Goal: Information Seeking & Learning: Learn about a topic

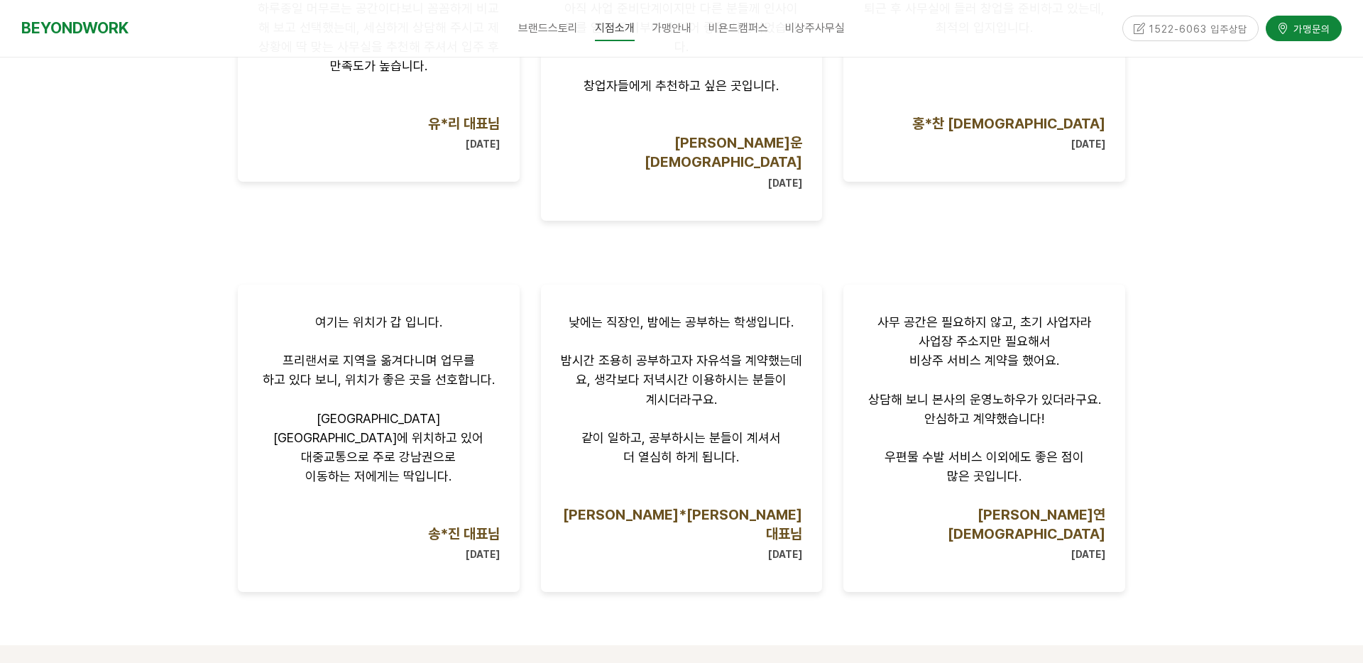
scroll to position [1515, 0]
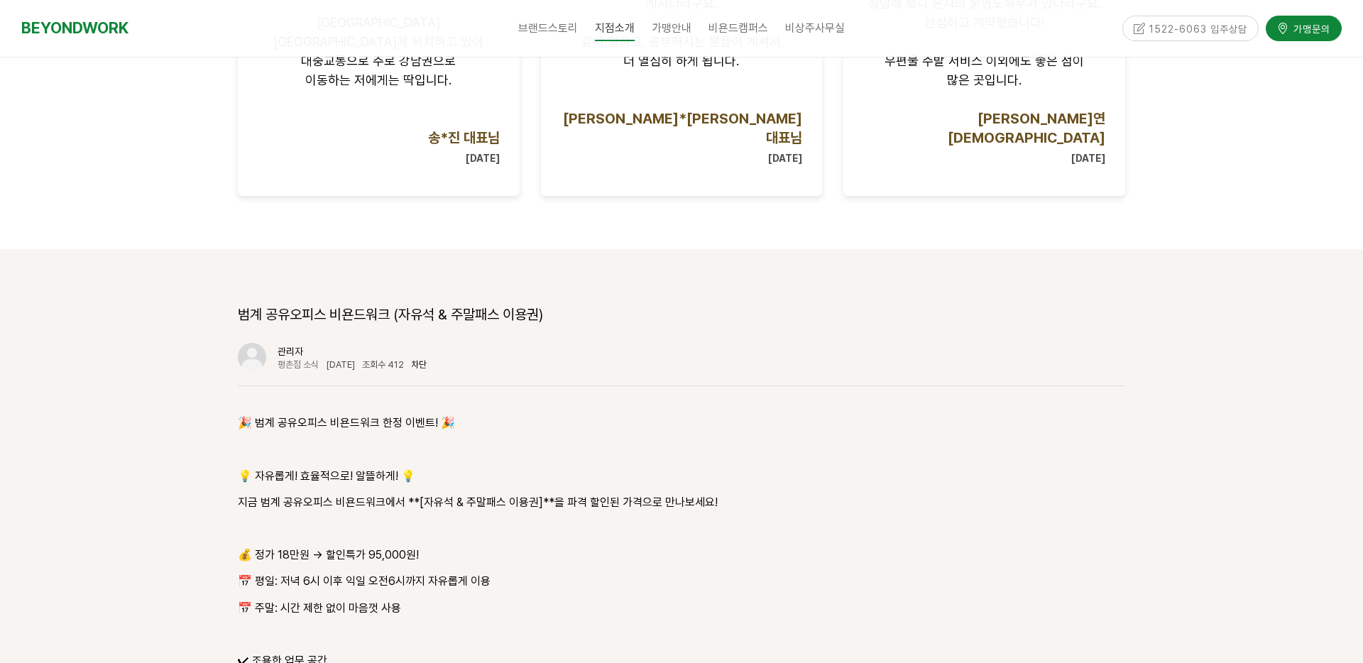
click at [281, 598] on p "📅 주말: 시간 제한 없이 마음껏 사용" at bounding box center [681, 607] width 887 height 19
click at [417, 598] on p "📅 주말: 시간 제한 없이 마음껏 사용" at bounding box center [681, 607] width 887 height 19
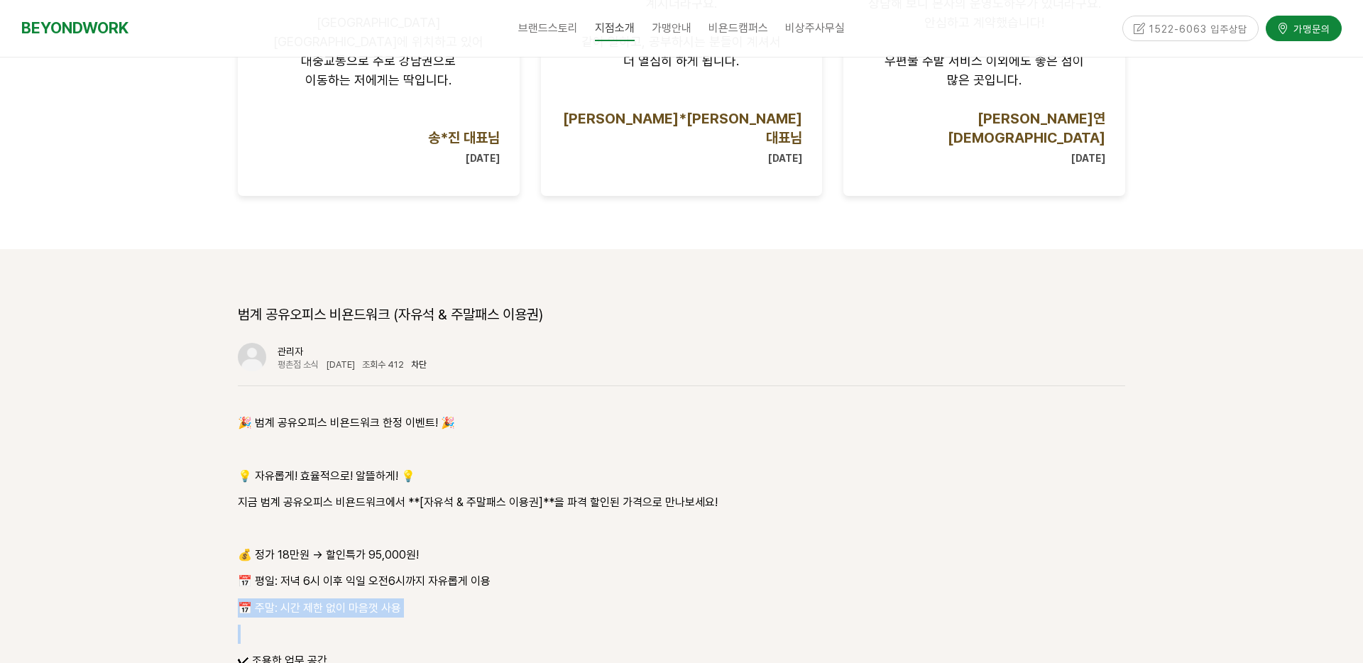
click at [417, 598] on p "📅 주말: 시간 제한 없이 마음껏 사용" at bounding box center [681, 607] width 887 height 19
click at [518, 571] on p "📅 평일: 저녁 6시 이후 익일 오전6시까지 자유롭게 이용" at bounding box center [681, 580] width 887 height 19
click at [491, 598] on p "📅 주말: 시간 제한 없이 마음껏 사용" at bounding box center [681, 607] width 887 height 19
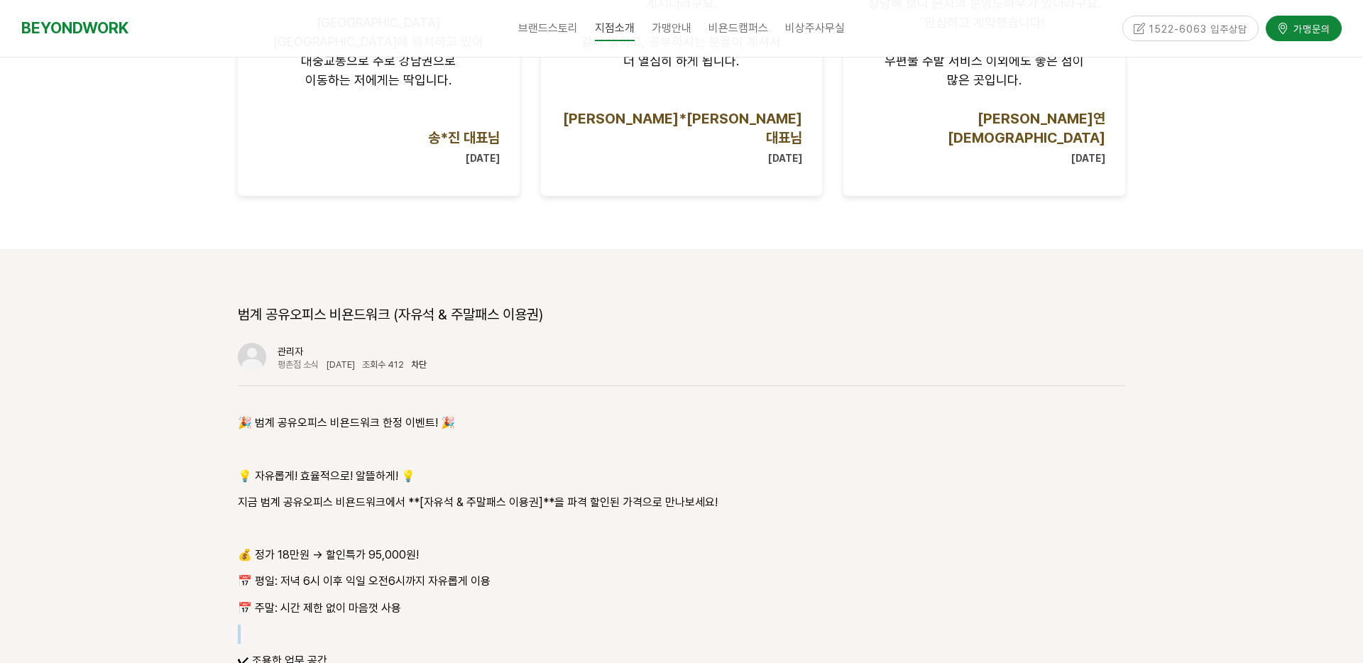
click at [491, 598] on p "📅 주말: 시간 제한 없이 마음껏 사용" at bounding box center [681, 607] width 887 height 19
click at [545, 571] on p "📅 평일: 저녁 6시 이후 익일 오전6시까지 자유롭게 이용" at bounding box center [681, 580] width 887 height 19
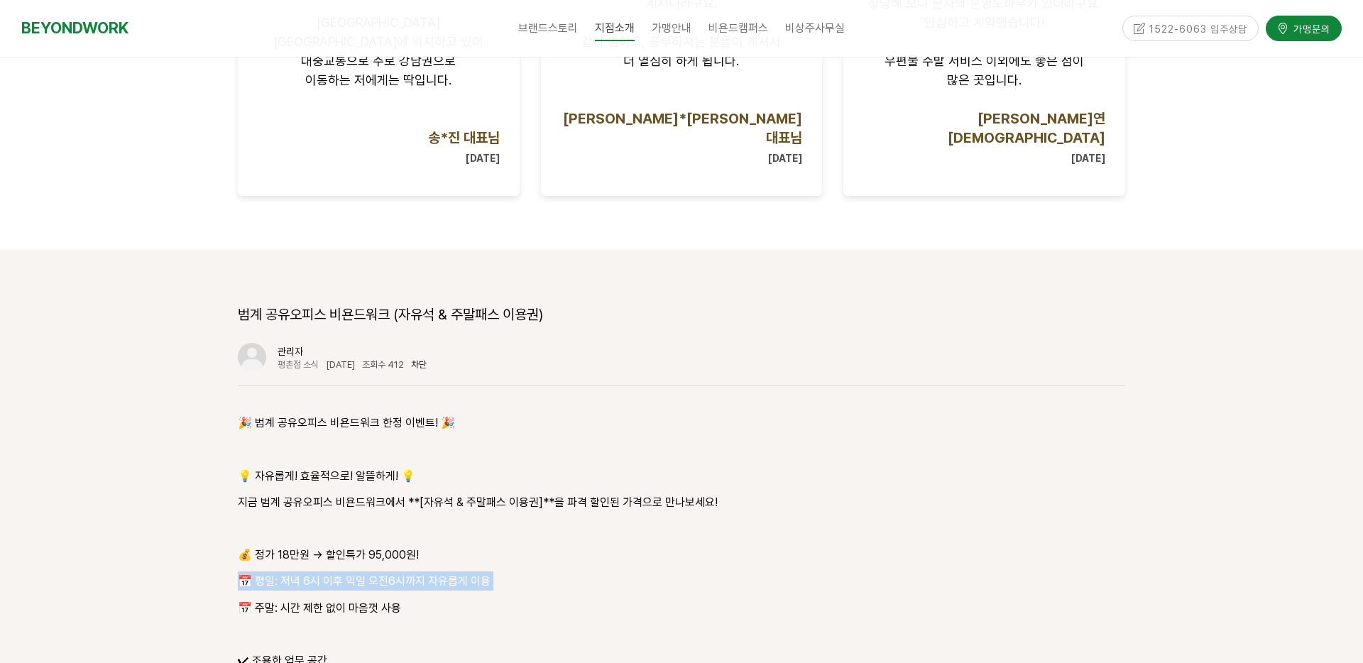
click at [535, 536] on div "🎉 범계 공유오피스 비욘드워크 한정 이벤트! 🎉 💡 자유롭게! 효율적으로! 알뜰하게! 💡 지금 범계 공유오피스 비욘드워크에서 **[자유석 & …" at bounding box center [681, 647] width 887 height 468
click at [556, 571] on p "📅 평일: 저녁 6시 이후 익일 오전6시까지 자유롭게 이용" at bounding box center [681, 580] width 887 height 19
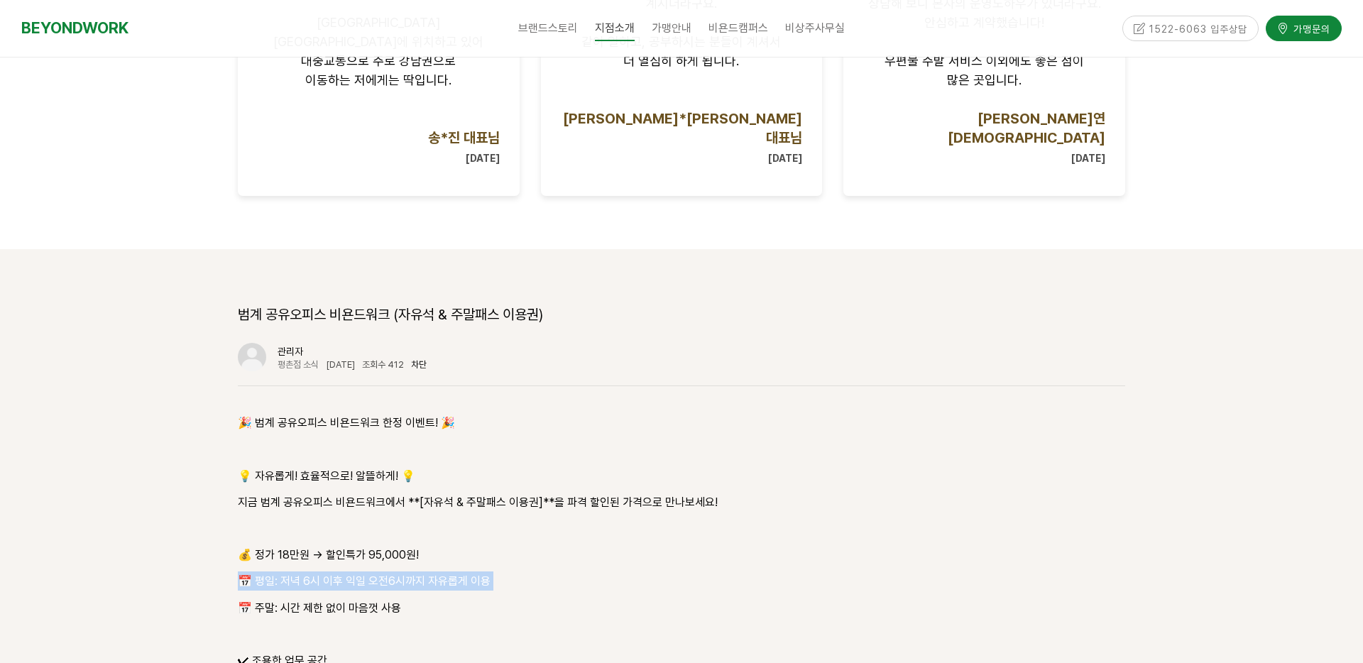
click at [556, 571] on p "📅 평일: 저녁 6시 이후 익일 오전6시까지 자유롭게 이용" at bounding box center [681, 580] width 887 height 19
click at [528, 598] on p "📅 주말: 시간 제한 없이 마음껏 사용" at bounding box center [681, 607] width 887 height 19
click at [319, 545] on p "💰 정가 18만원 → 할인특가 95,000원!" at bounding box center [681, 554] width 887 height 19
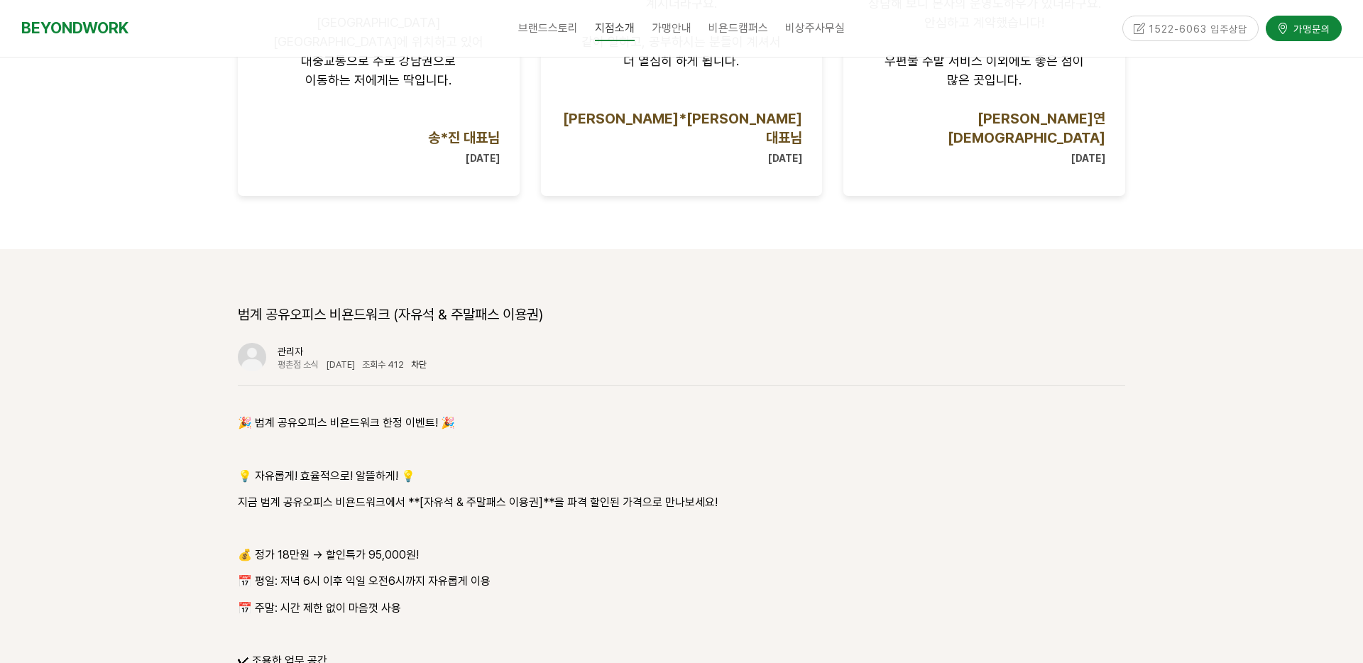
click at [519, 571] on p "📅 평일: 저녁 6시 이후 익일 오전6시까지 자유롭게 이용" at bounding box center [681, 580] width 887 height 19
click at [454, 537] on div "🎉 범계 공유오피스 비욘드워크 한정 이벤트! 🎉 💡 자유롭게! 효율적으로! 알뜰하게! 💡 지금 범계 공유오피스 비욘드워크에서 **[자유석 & …" at bounding box center [681, 647] width 887 height 468
click at [518, 598] on p "📅 주말: 시간 제한 없이 마음껏 사용" at bounding box center [681, 607] width 887 height 19
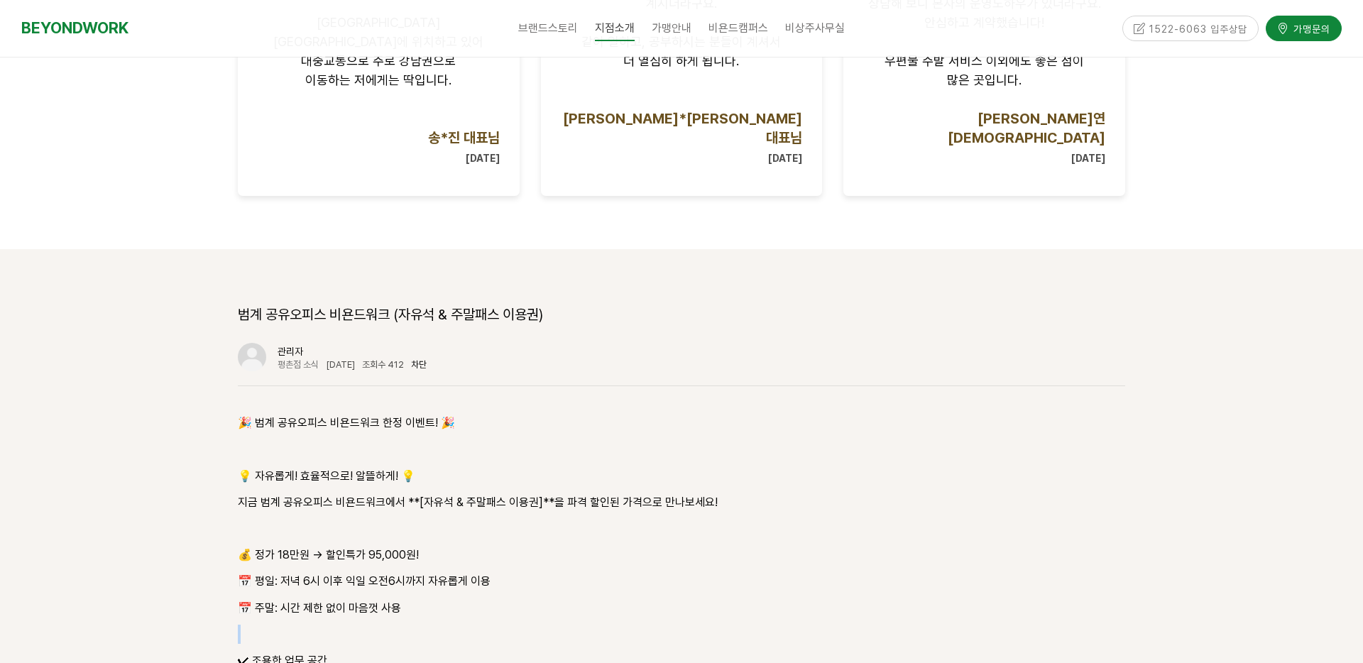
click at [519, 598] on p "📅 주말: 시간 제한 없이 마음껏 사용" at bounding box center [681, 607] width 887 height 19
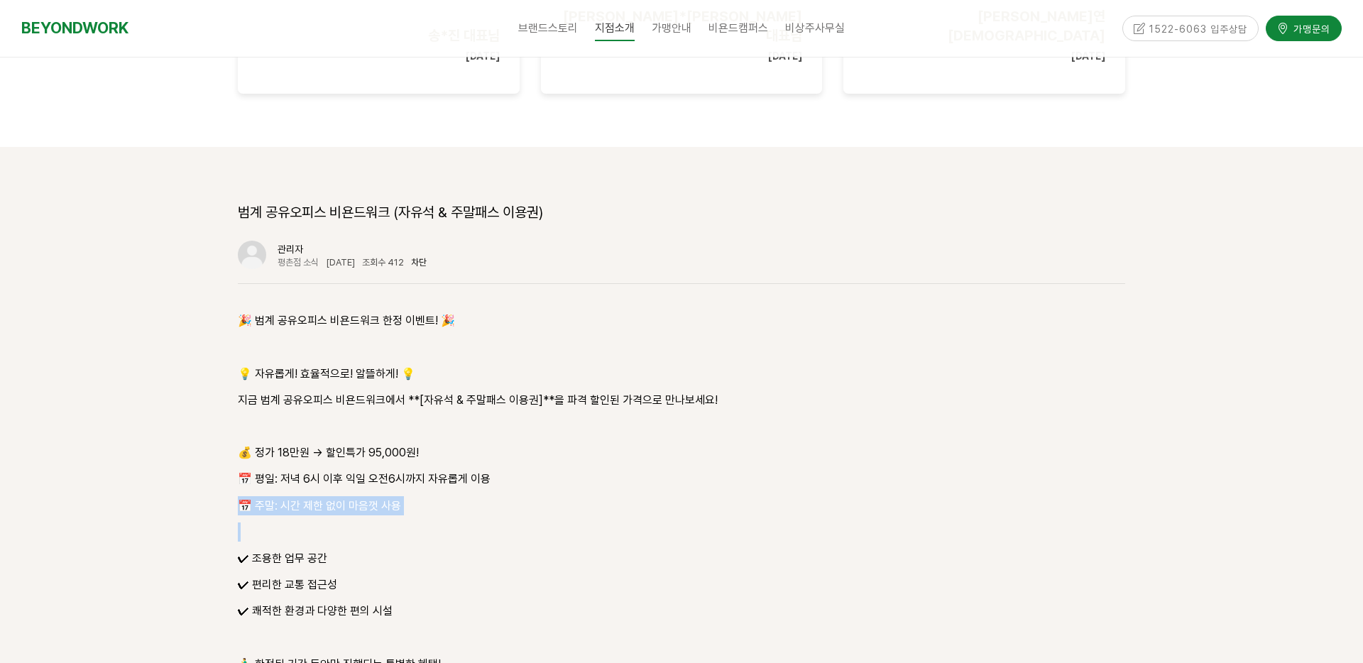
scroll to position [1845, 0]
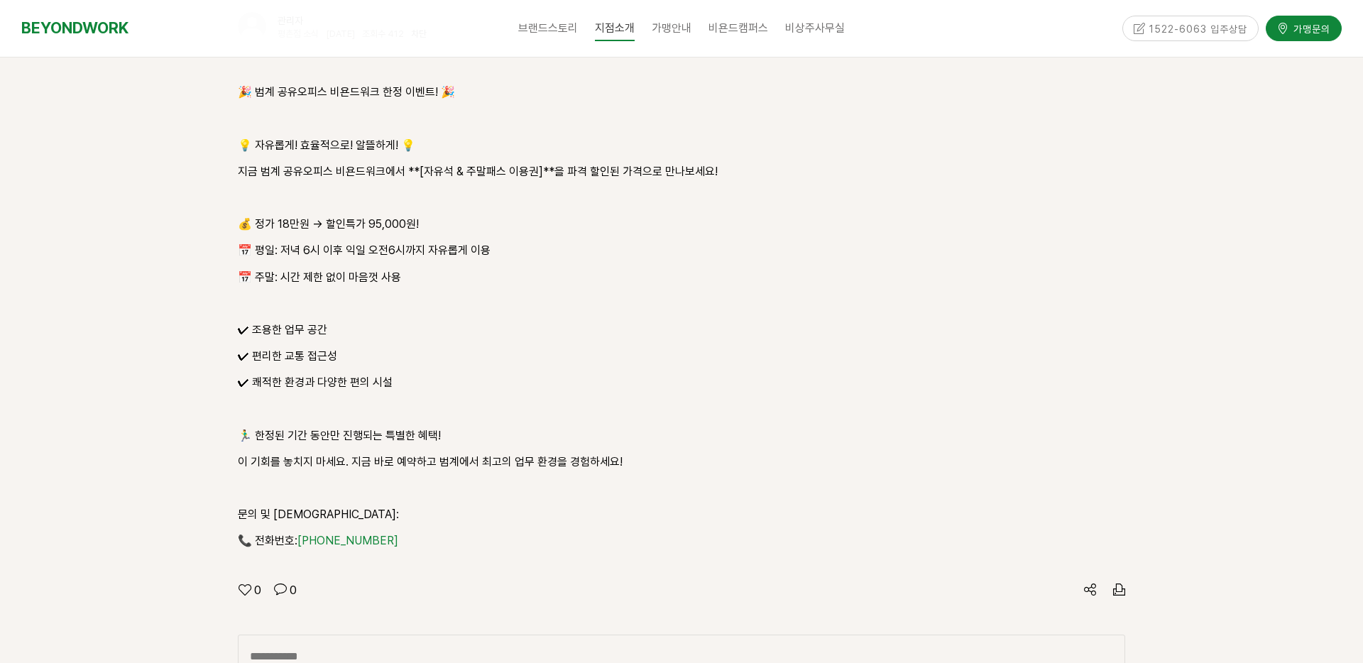
click at [562, 478] on p at bounding box center [681, 487] width 887 height 19
click at [600, 452] on p "이 기회를 놓치지 마세요. 지금 바로 예약하고 범계에서 최고의 업무 환경을 경험하세요!" at bounding box center [681, 461] width 887 height 19
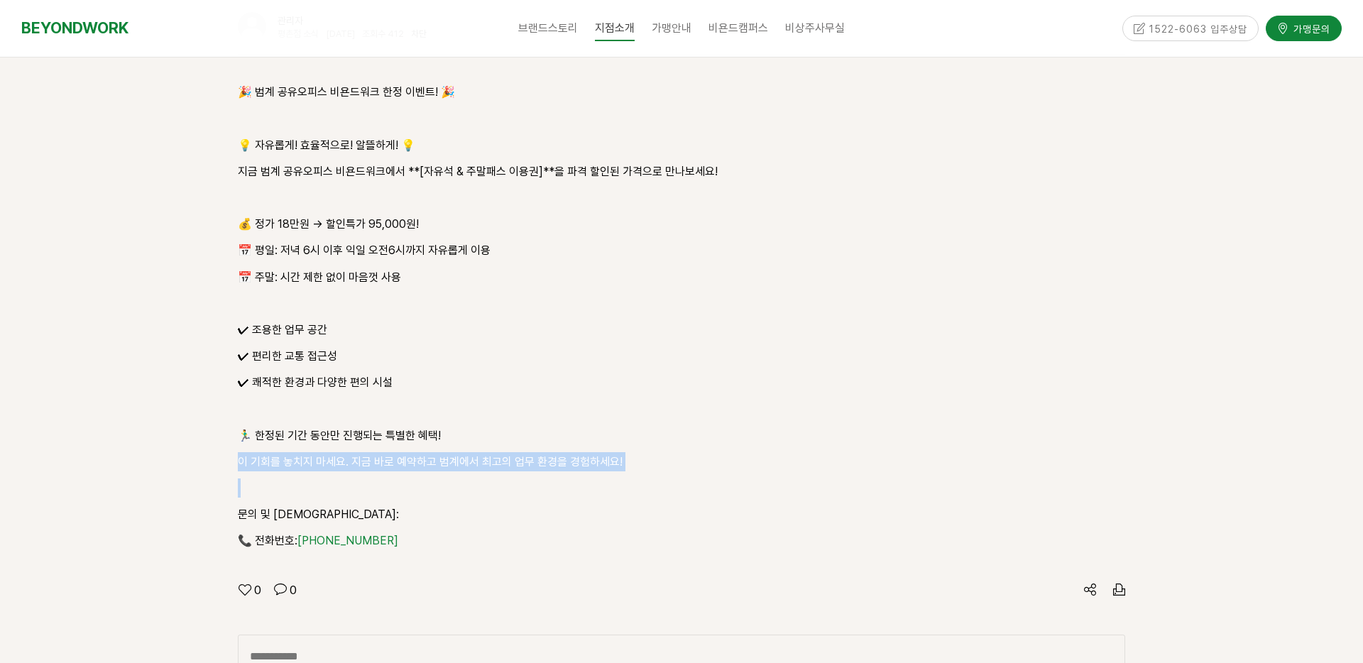
click at [600, 452] on p "이 기회를 놓치지 마세요. 지금 바로 예약하고 범계에서 최고의 업무 환경을 경험하세요!" at bounding box center [681, 461] width 887 height 19
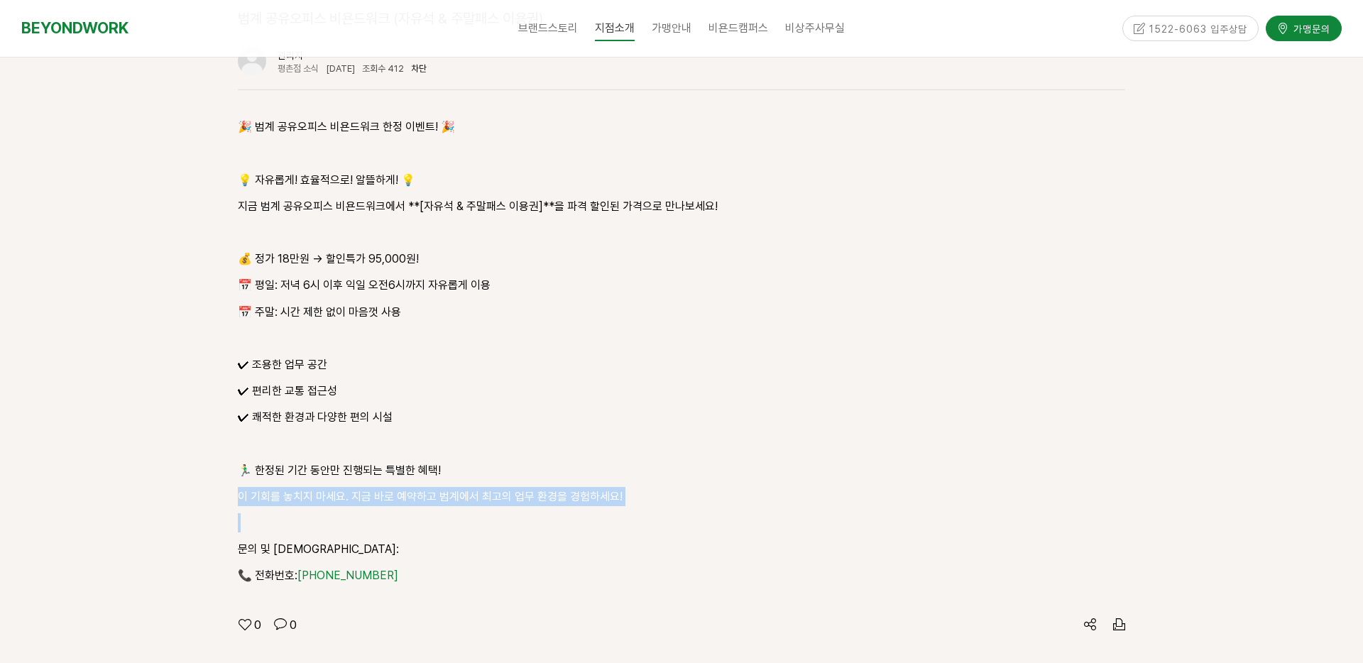
scroll to position [1573, 0]
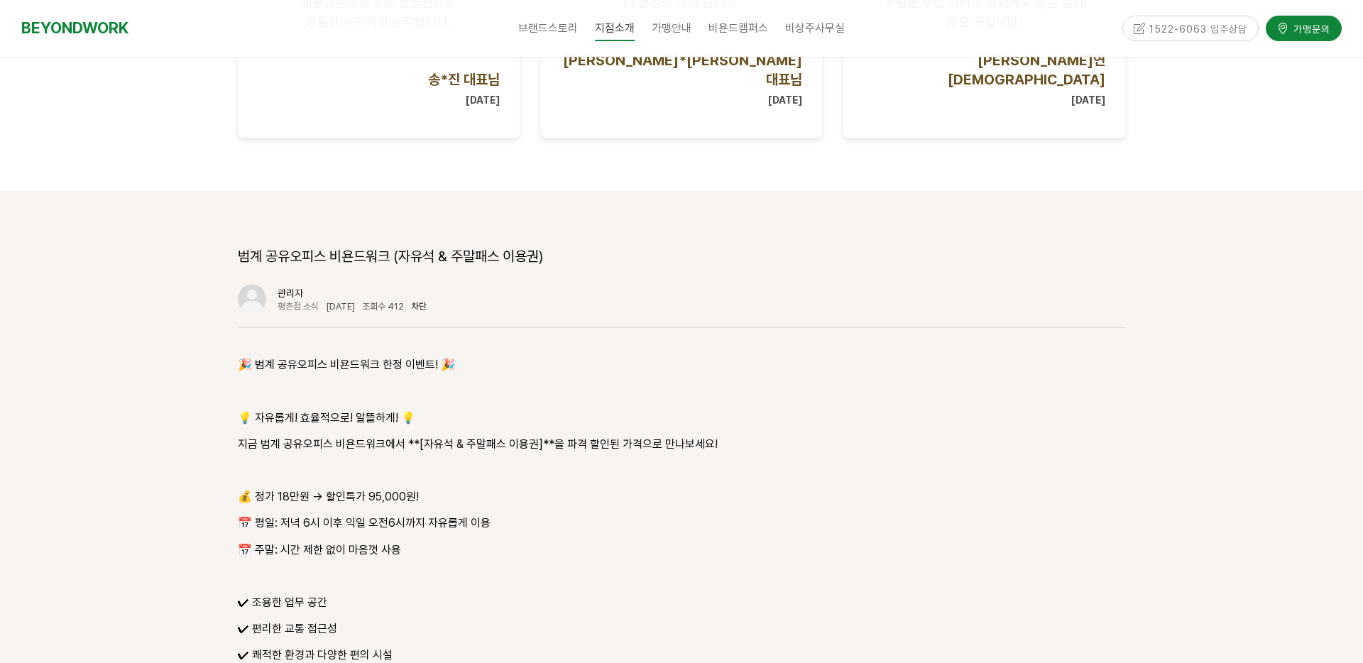
click at [524, 461] on p at bounding box center [681, 470] width 887 height 19
click at [523, 513] on p "📅 평일: 저녁 6시 이후 익일 오전6시까지 자유롭게 이용" at bounding box center [681, 522] width 887 height 19
click at [578, 434] on p "지금 범계 공유오피스 비욘드워크에서 **[자유석 & 주말패스 이용권]**을 파격 할인된 가격으로 만나보세요!" at bounding box center [681, 443] width 887 height 19
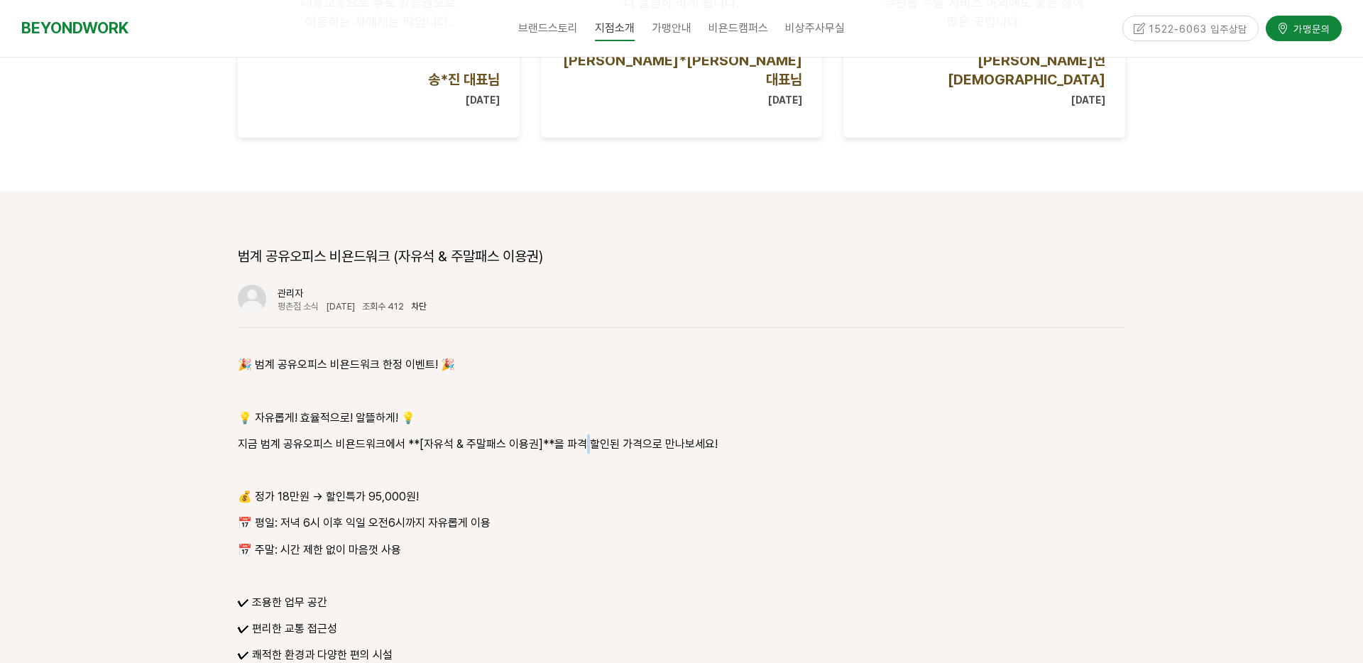
click at [578, 434] on p "지금 범계 공유오피스 비욘드워크에서 **[자유석 & 주말패스 이용권]**을 파격 할인된 가격으로 만나보세요!" at bounding box center [681, 443] width 887 height 19
drag, startPoint x: 572, startPoint y: 444, endPoint x: 572, endPoint y: 427, distance: 16.3
click at [571, 487] on p "💰 정가 18만원 → 할인특가 95,000원!" at bounding box center [681, 496] width 887 height 19
click at [589, 434] on p "지금 범계 공유오피스 비욘드워크에서 **[자유석 & 주말패스 이용권]**을 파격 할인된 가격으로 만나보세요!" at bounding box center [681, 443] width 887 height 19
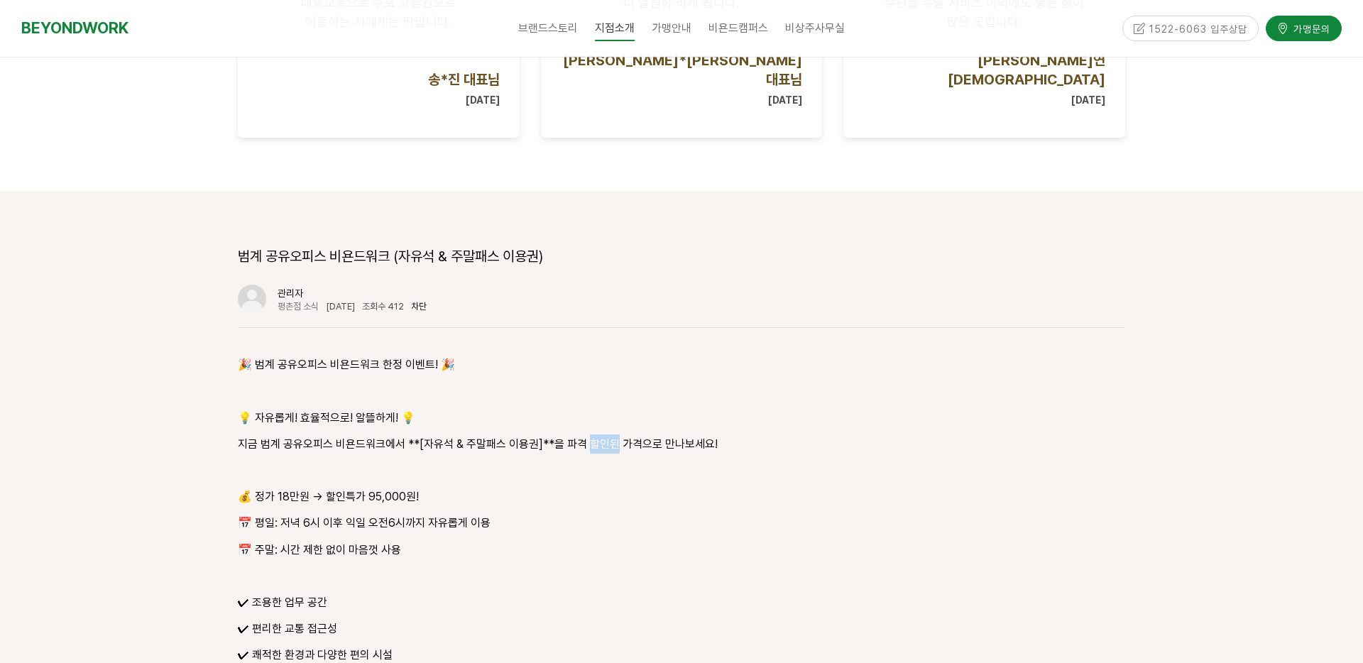
click at [589, 434] on p "지금 범계 공유오피스 비욘드워크에서 **[자유석 & 주말패스 이용권]**을 파격 할인된 가격으로 만나보세요!" at bounding box center [681, 443] width 887 height 19
drag, startPoint x: 589, startPoint y: 392, endPoint x: 584, endPoint y: 413, distance: 21.9
click at [589, 434] on p "지금 범계 공유오피스 비욘드워크에서 **[자유석 & 주말패스 이용권]**을 파격 할인된 가격으로 만나보세요!" at bounding box center [681, 443] width 887 height 19
click at [571, 513] on p "📅 평일: 저녁 6시 이후 익일 오전6시까지 자유롭게 이용" at bounding box center [681, 522] width 887 height 19
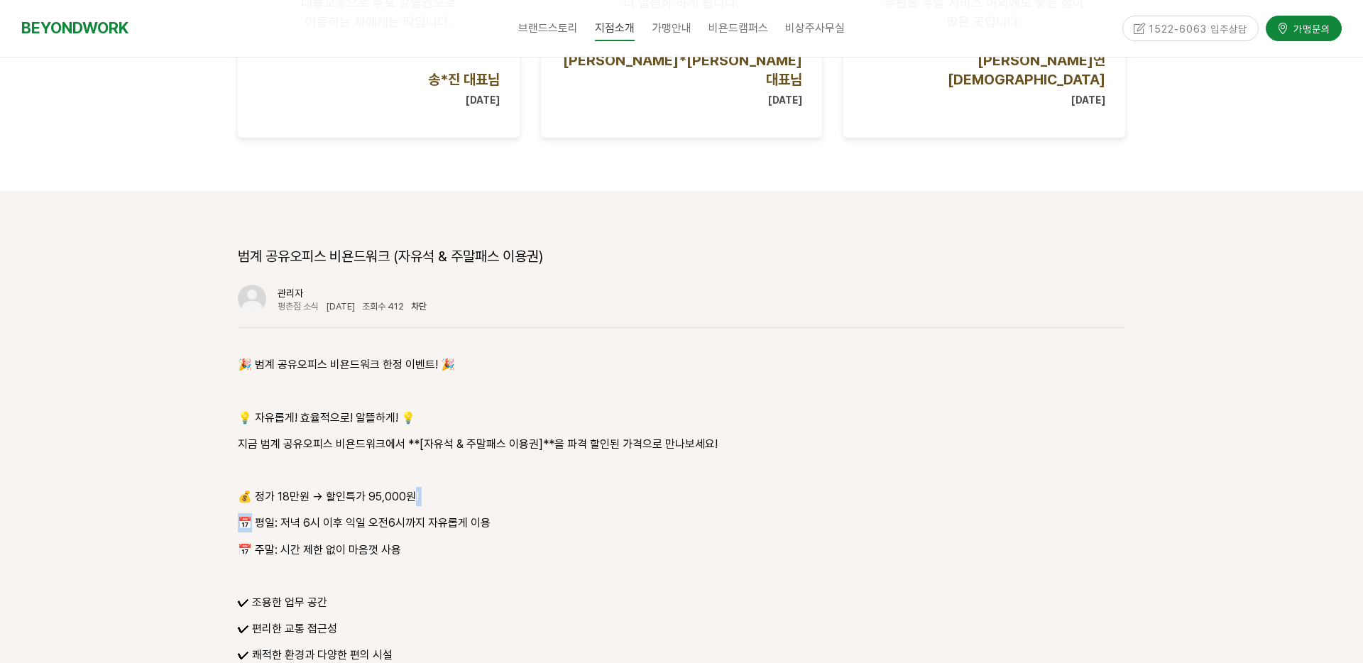
click at [571, 513] on p "📅 평일: 저녁 6시 이후 익일 오전6시까지 자유롭게 이용" at bounding box center [681, 522] width 887 height 19
click at [561, 513] on p "📅 평일: 저녁 6시 이후 익일 오전6시까지 자유롭게 이용" at bounding box center [681, 522] width 887 height 19
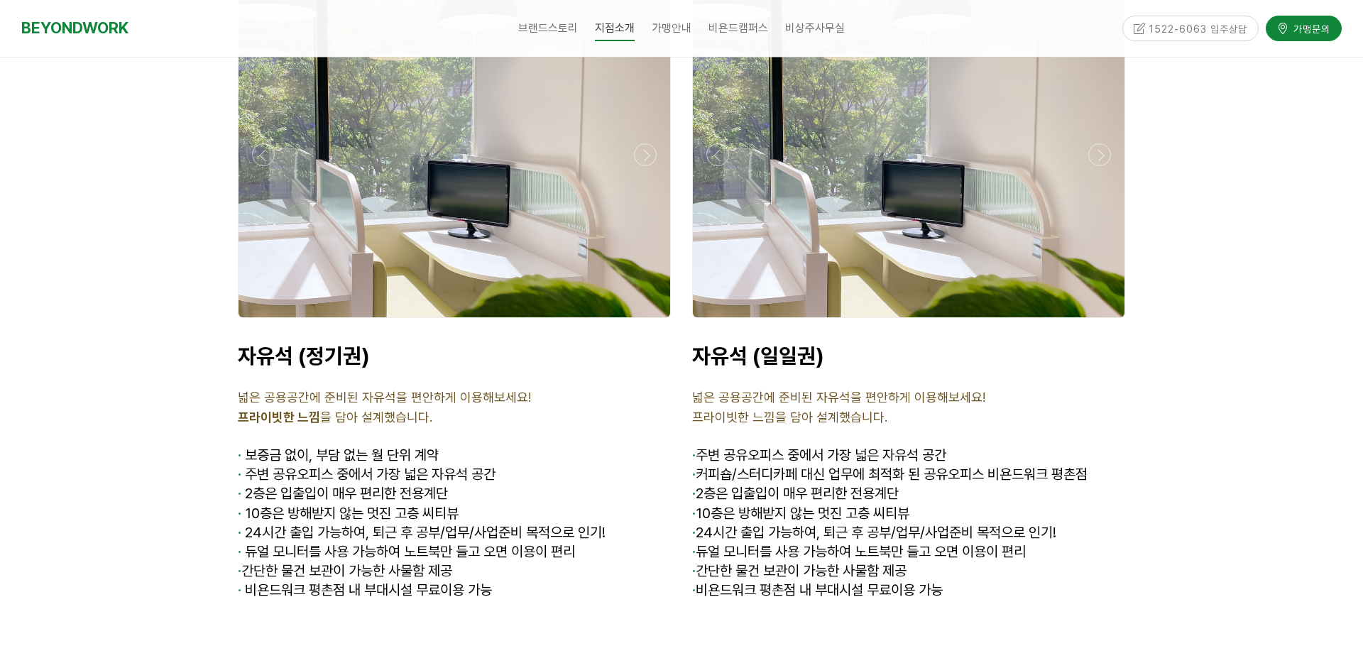
scroll to position [5361, 0]
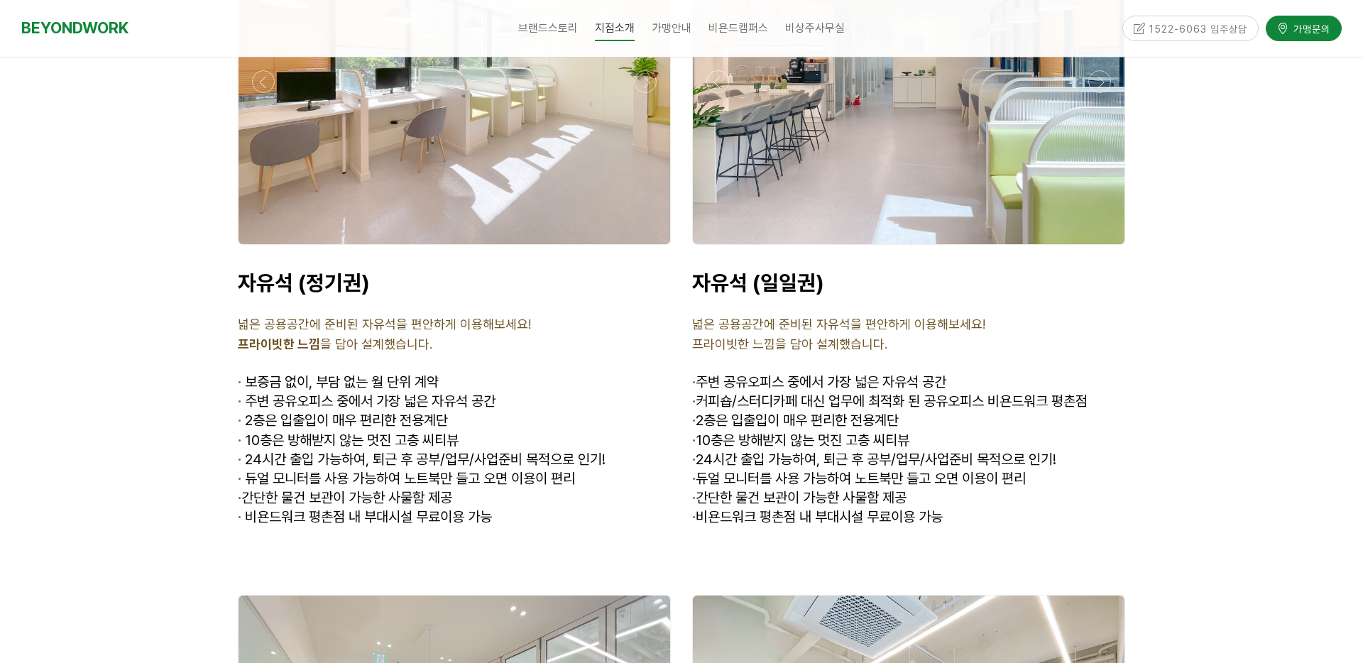
click at [782, 317] on span "넓은 공용공간에 준비된 자유석을 편안하게 이용해보세요!" at bounding box center [838, 324] width 293 height 15
click at [779, 354] on p at bounding box center [908, 363] width 433 height 19
click at [780, 354] on p at bounding box center [908, 363] width 433 height 19
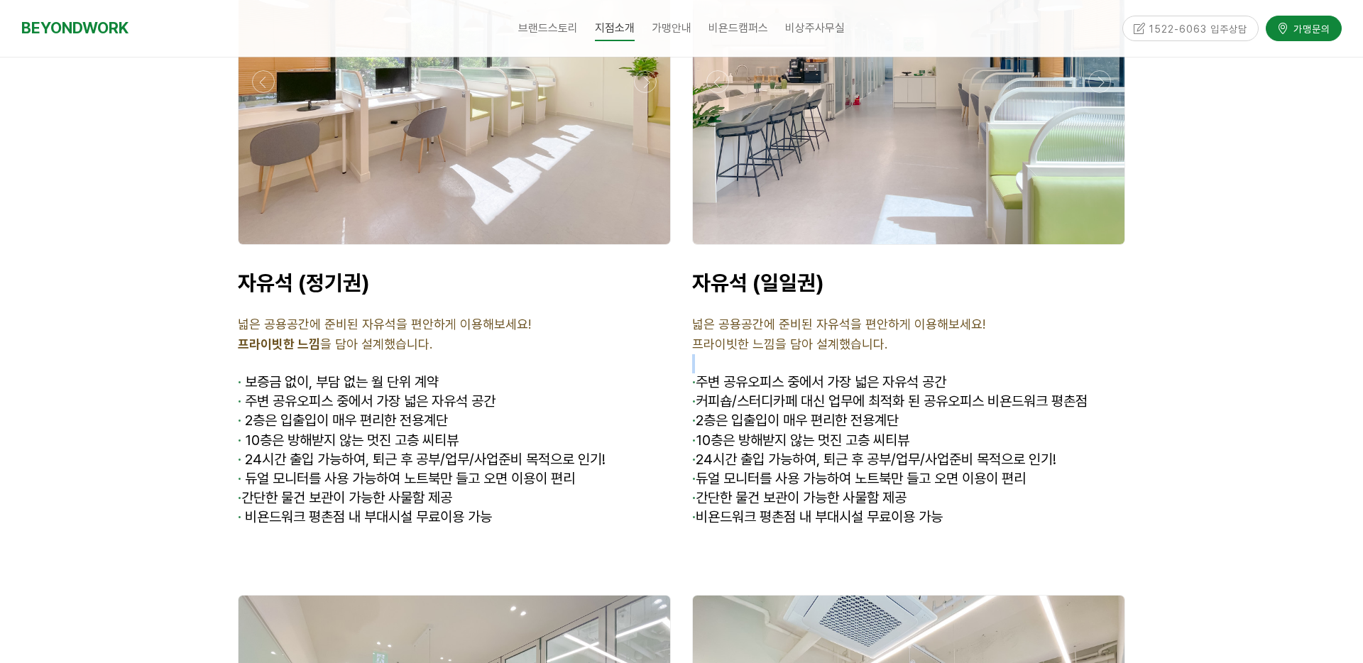
click at [780, 354] on p at bounding box center [908, 363] width 433 height 19
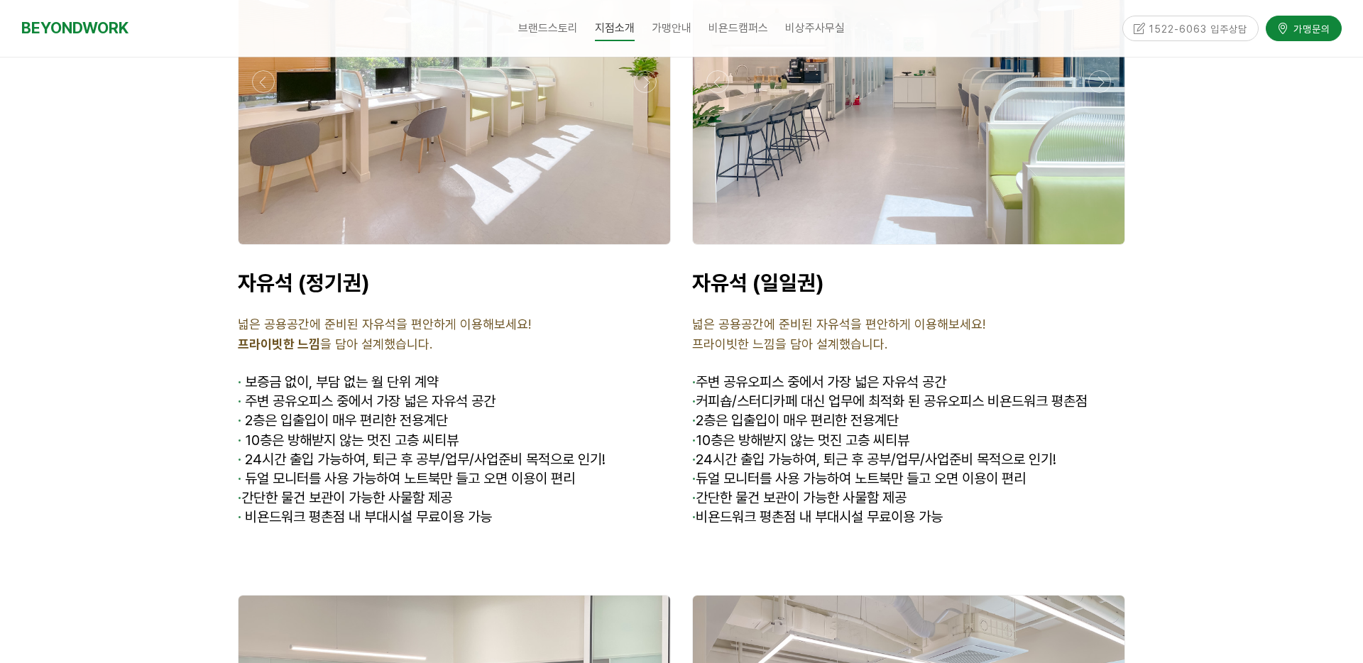
click at [752, 470] on span "· 듀얼 모니터를 사용 가능하여 노트북만 들고 오면 이용이 편리" at bounding box center [859, 478] width 334 height 17
drag, startPoint x: 752, startPoint y: 393, endPoint x: 764, endPoint y: 399, distance: 14.0
click at [752, 470] on span "· 듀얼 모니터를 사용 가능하여 노트북만 들고 오면 이용이 편리" at bounding box center [859, 478] width 334 height 17
click at [833, 489] on span "· 간단한 물건 보관이 가능한 사물함 제공" at bounding box center [799, 497] width 214 height 17
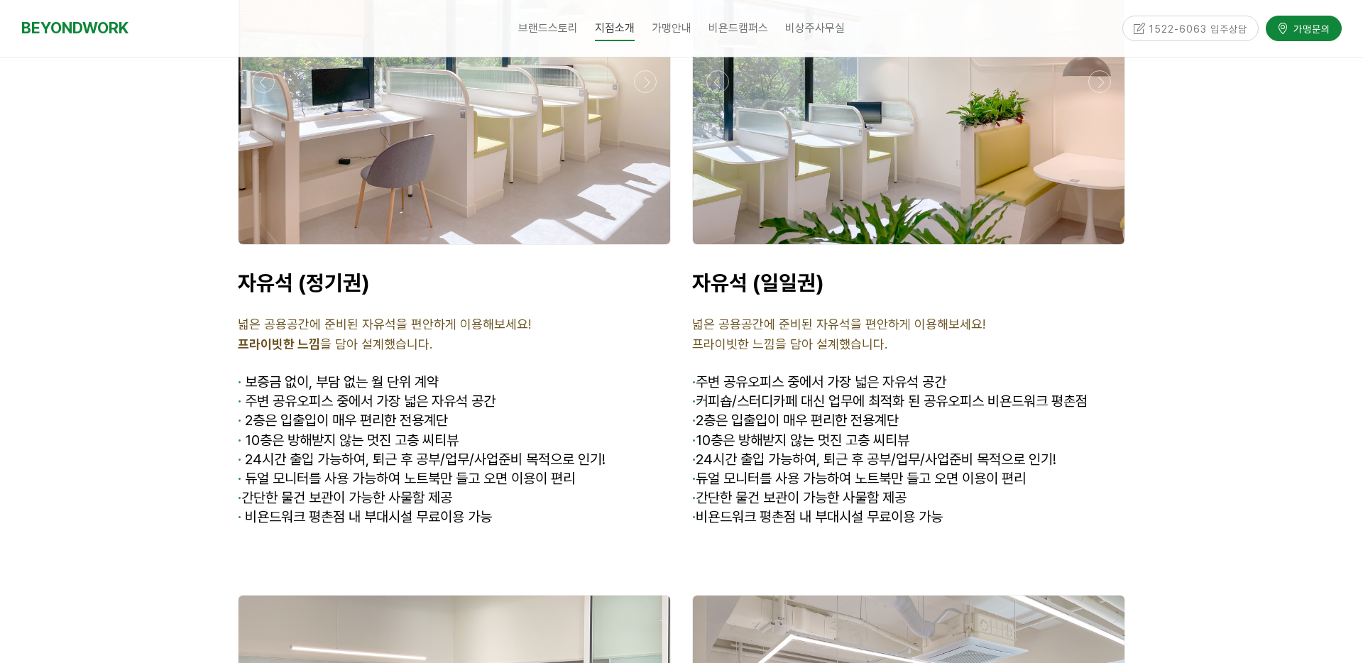
scroll to position [5426, 0]
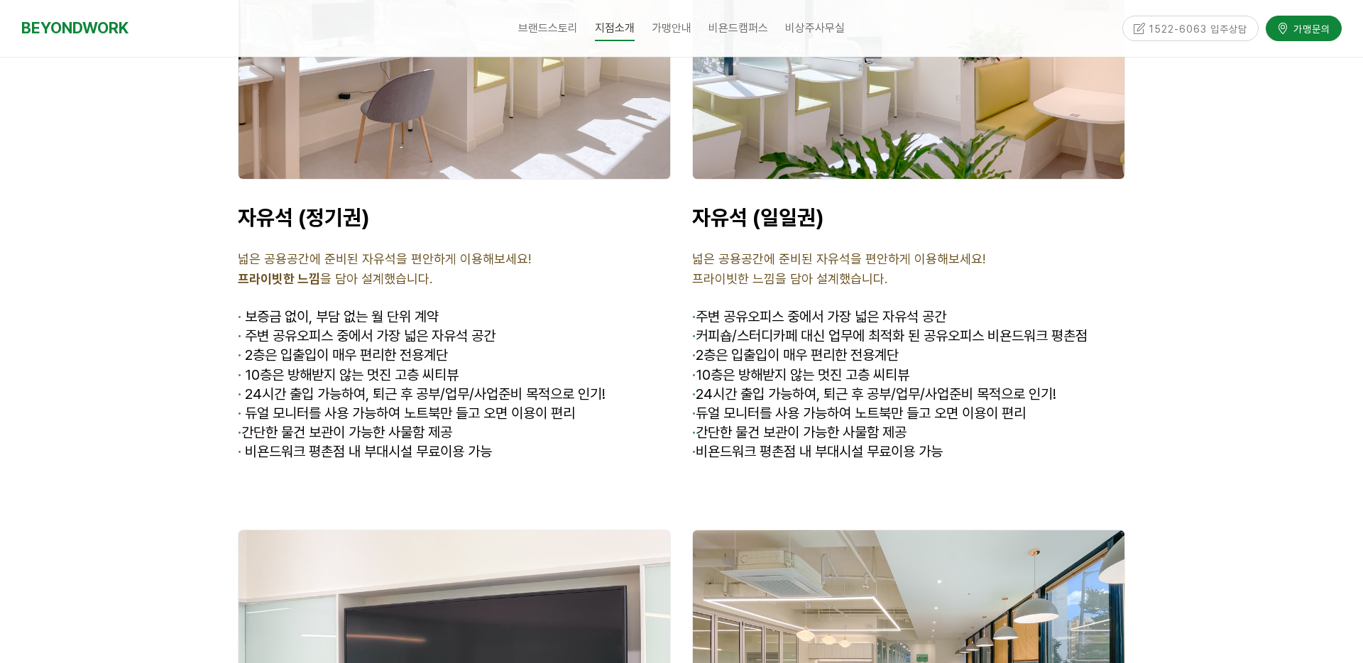
click at [925, 424] on p "· 간단한 물건 보관이 가능한 사물함 제공" at bounding box center [908, 433] width 433 height 19
click at [957, 443] on p "· 비욘드워크 평촌점 내 부대시설 무료이용 가능" at bounding box center [908, 452] width 433 height 19
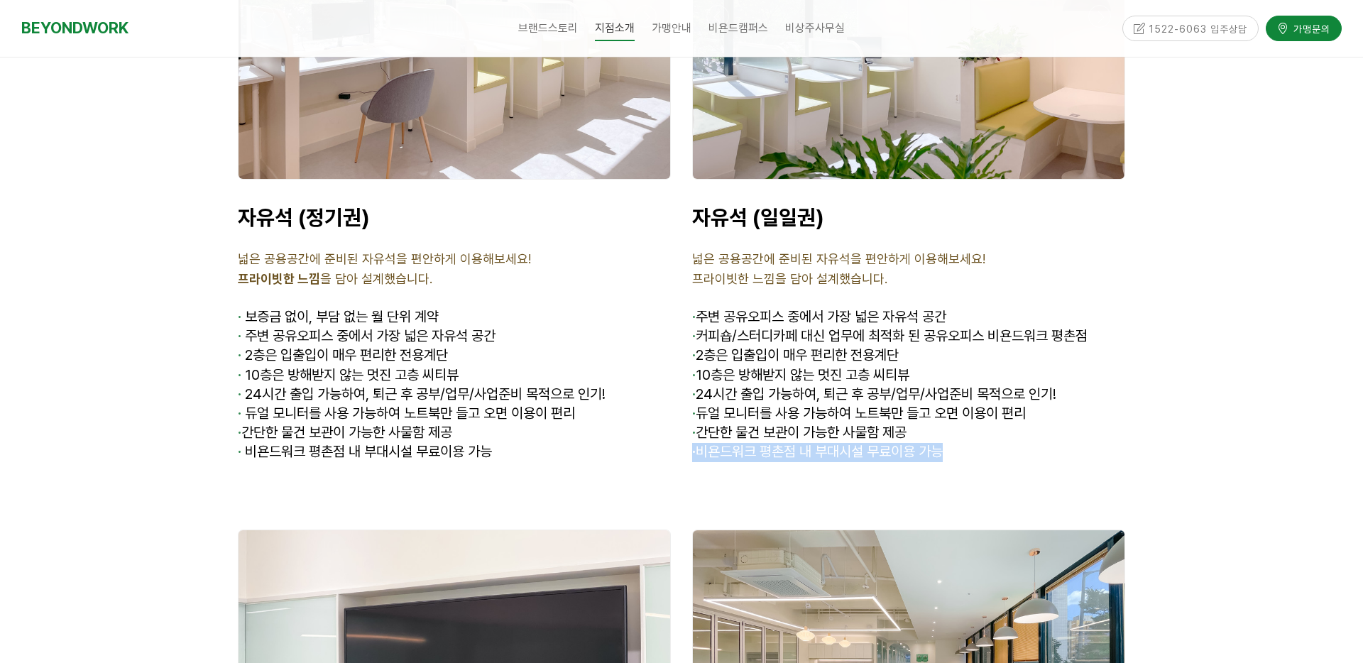
click at [957, 443] on p "· 비욘드워크 평촌점 내 부대시설 무료이용 가능" at bounding box center [908, 452] width 433 height 19
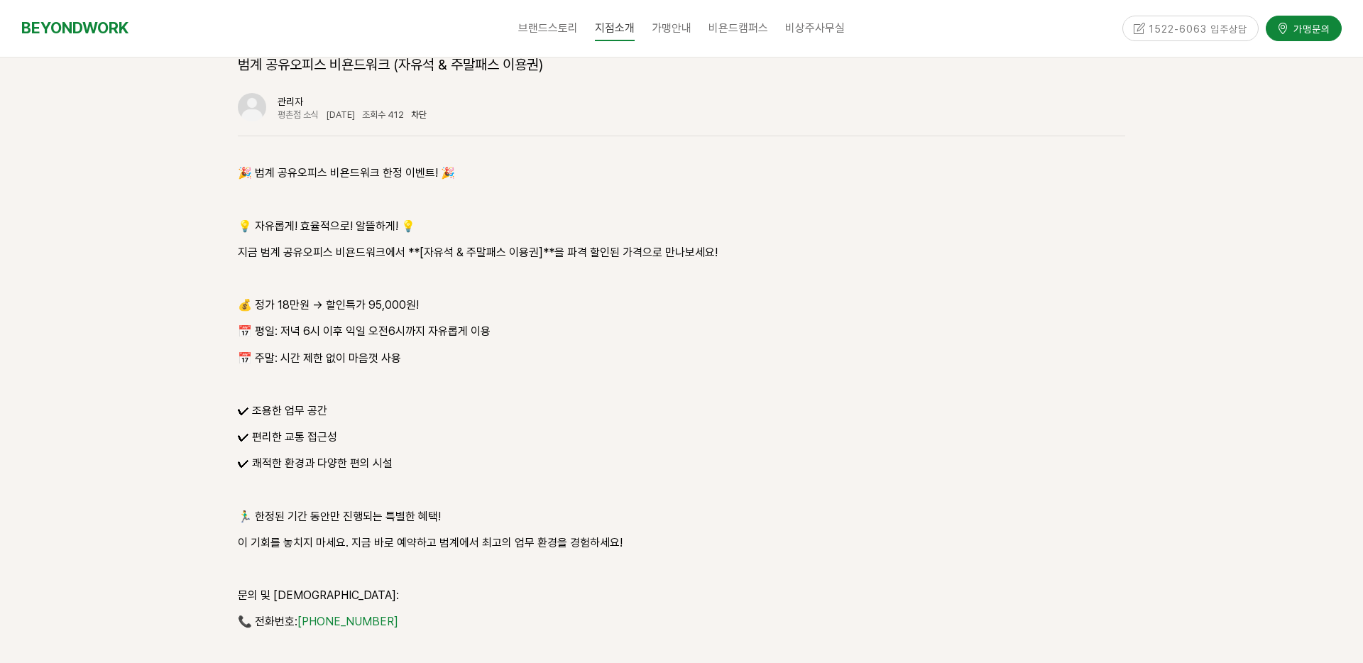
scroll to position [2129, 0]
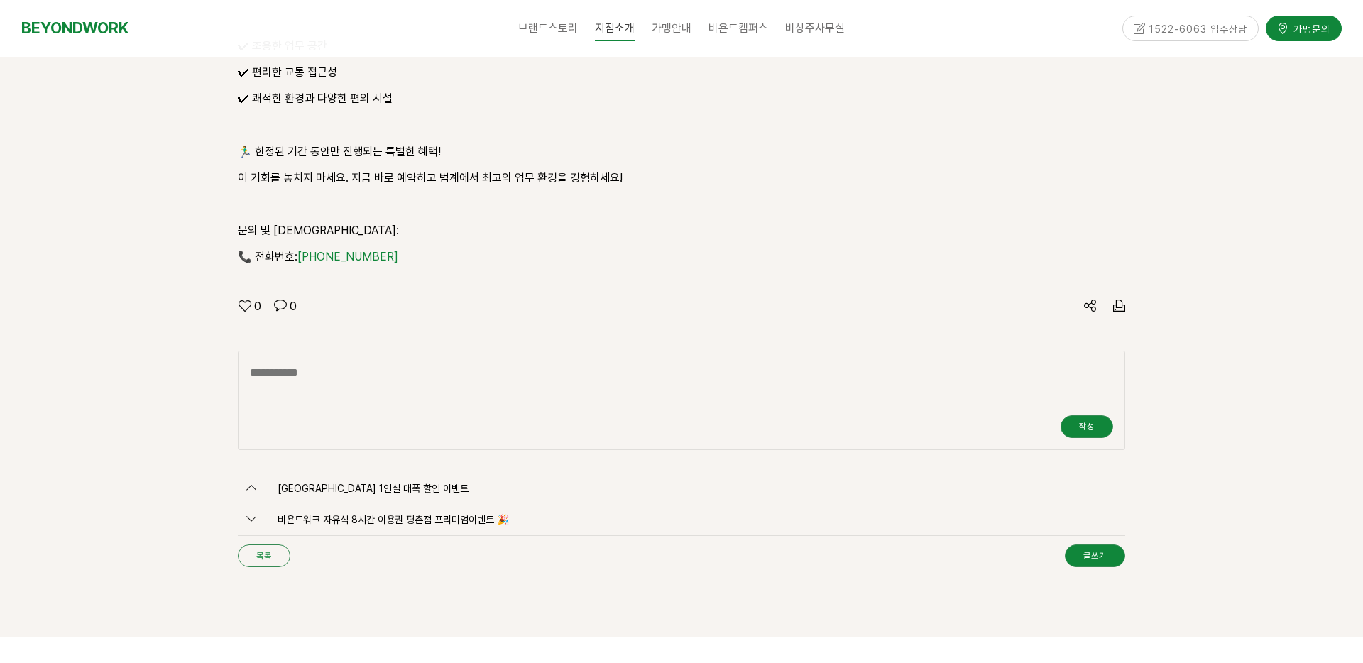
click at [272, 544] on link "목록" at bounding box center [264, 555] width 53 height 23
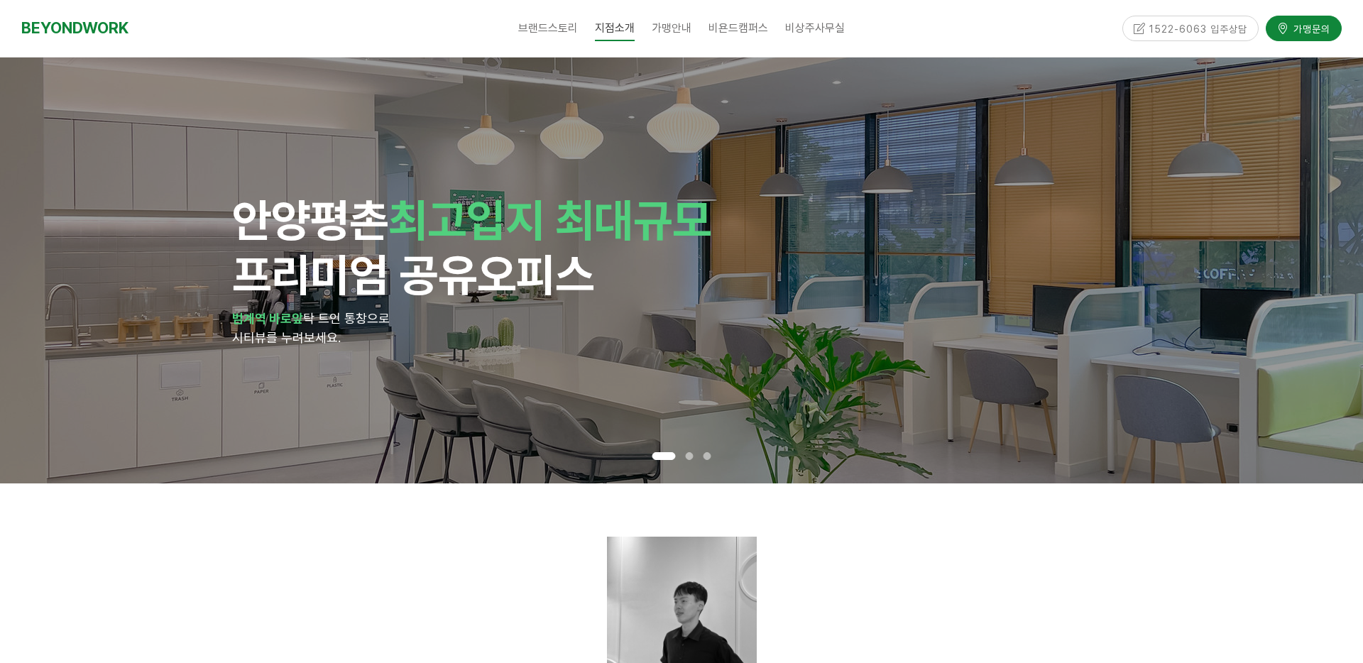
scroll to position [1691, 0]
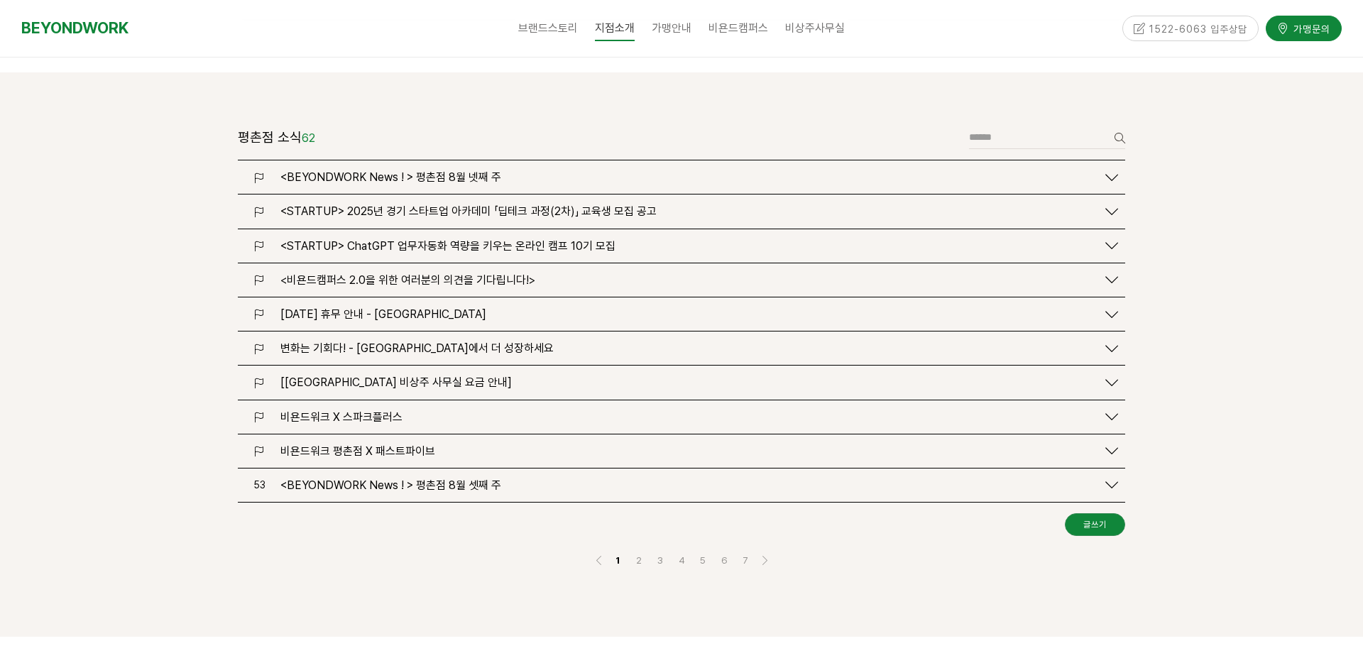
click at [1106, 171] on icon at bounding box center [1111, 177] width 13 height 13
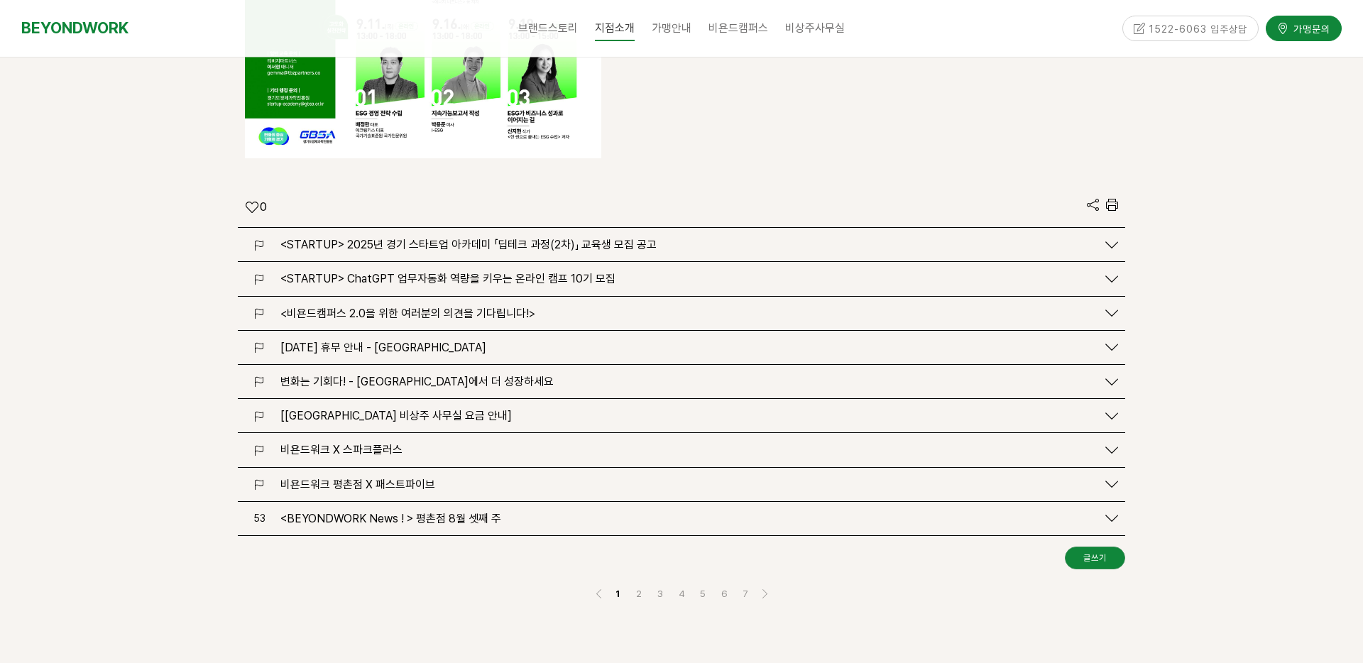
scroll to position [3391, 0]
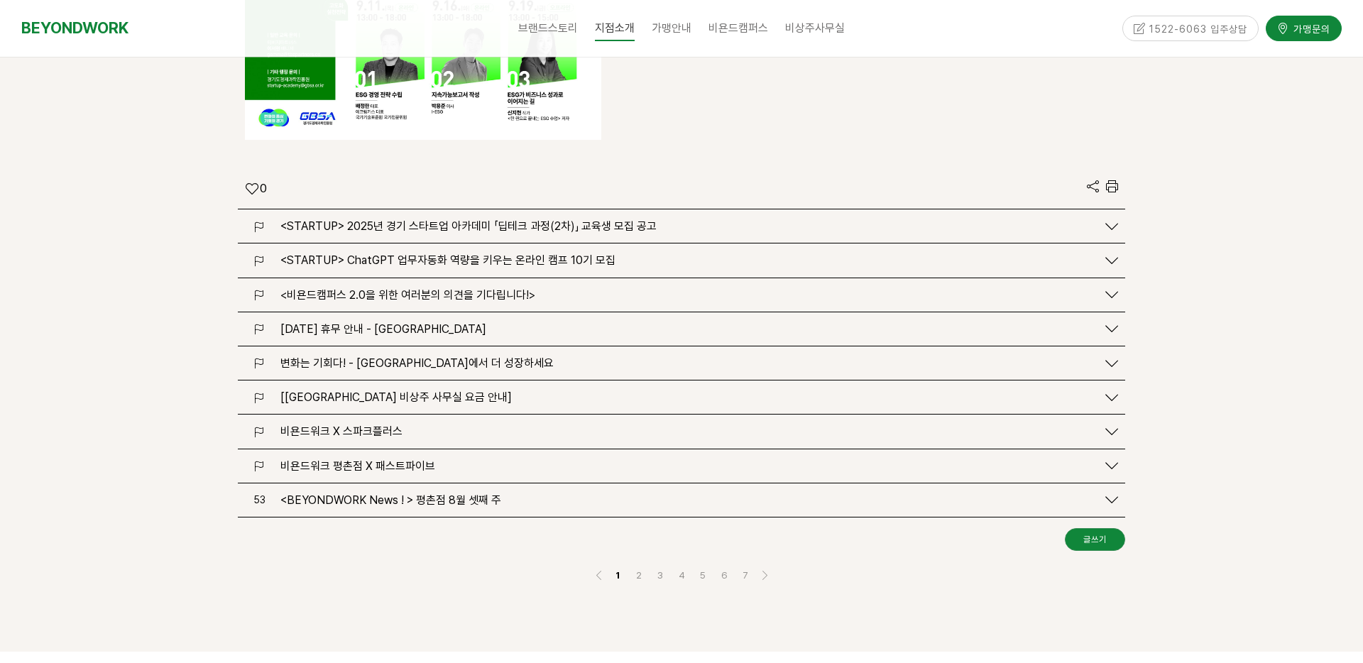
click at [575, 493] on div "<BEYONDWORK News ! > 평촌점 8월 셋째 주" at bounding box center [684, 499] width 823 height 13
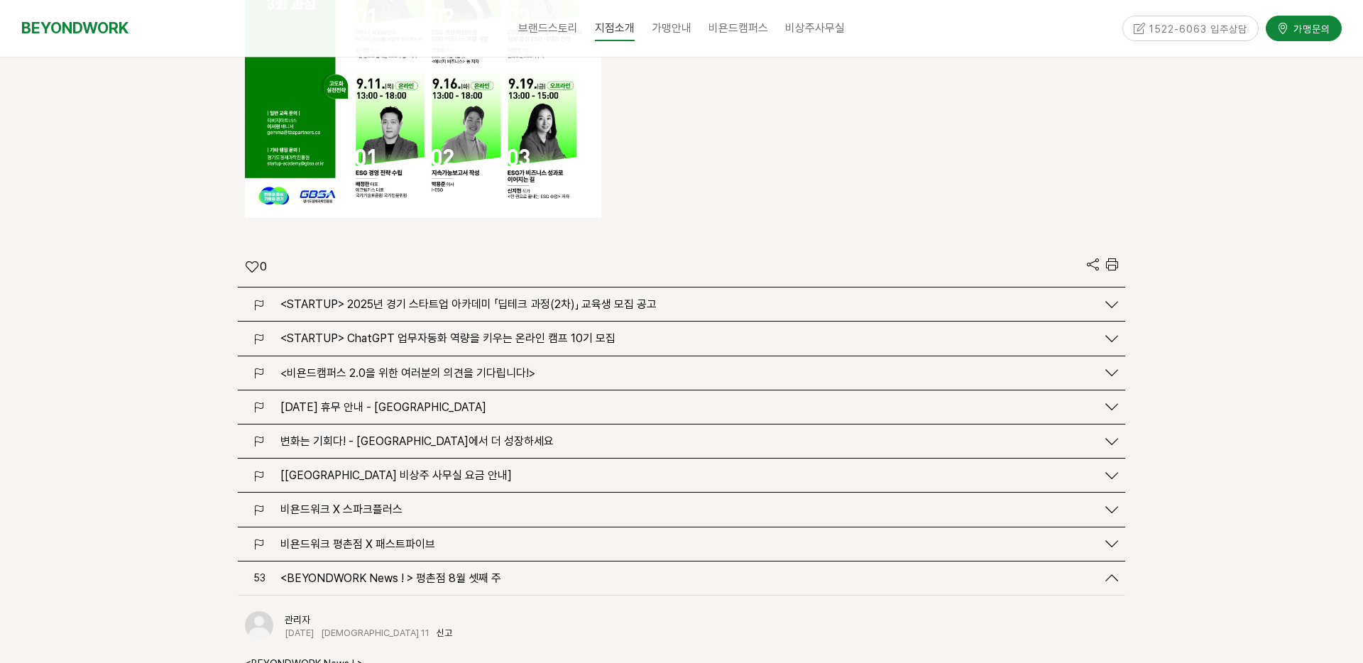
scroll to position [3385, 0]
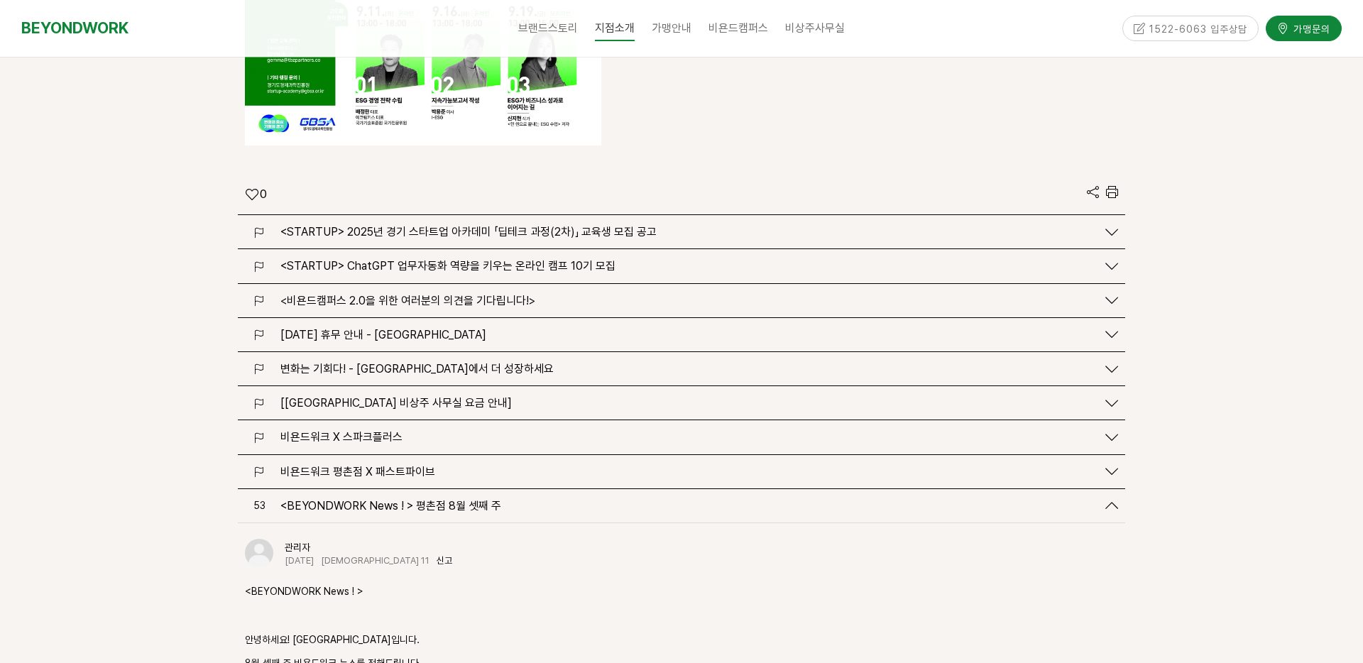
click at [590, 499] on div "<BEYONDWORK News ! > 평촌점 8월 셋째 주" at bounding box center [684, 505] width 823 height 13
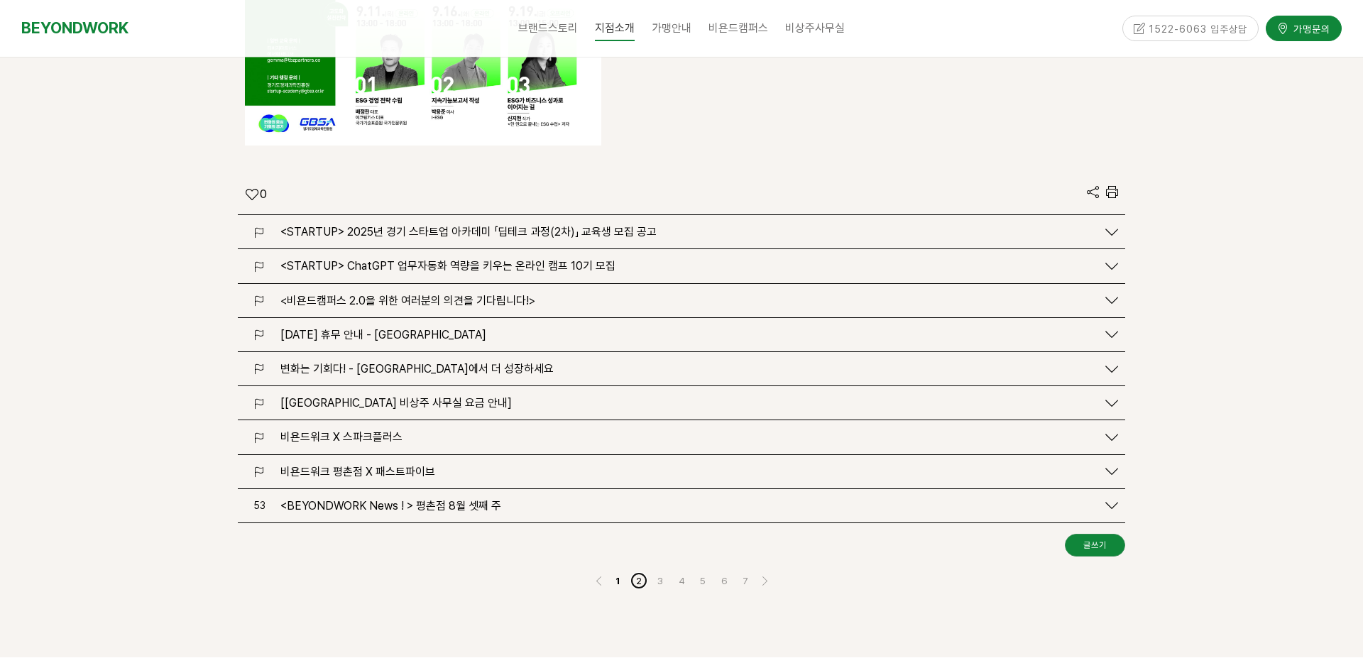
click at [638, 572] on link "2" at bounding box center [638, 580] width 17 height 17
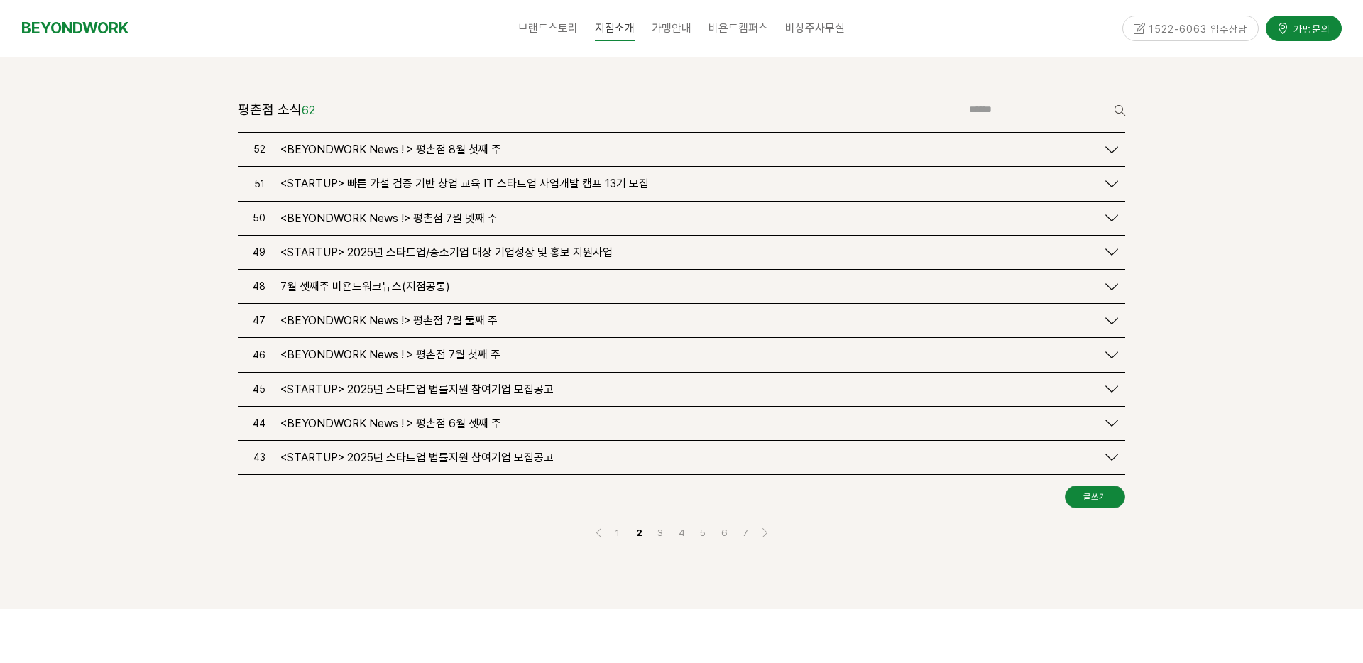
scroll to position [1618, 0]
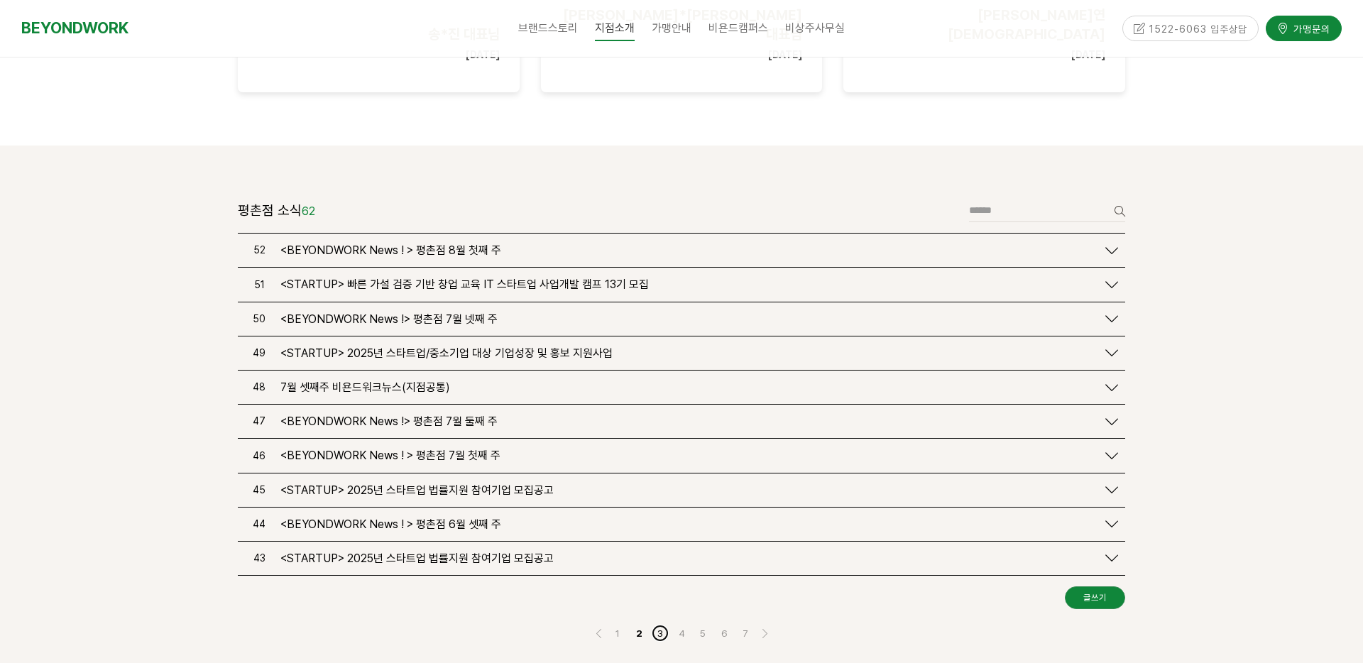
click at [664, 625] on link "3" at bounding box center [660, 633] width 17 height 17
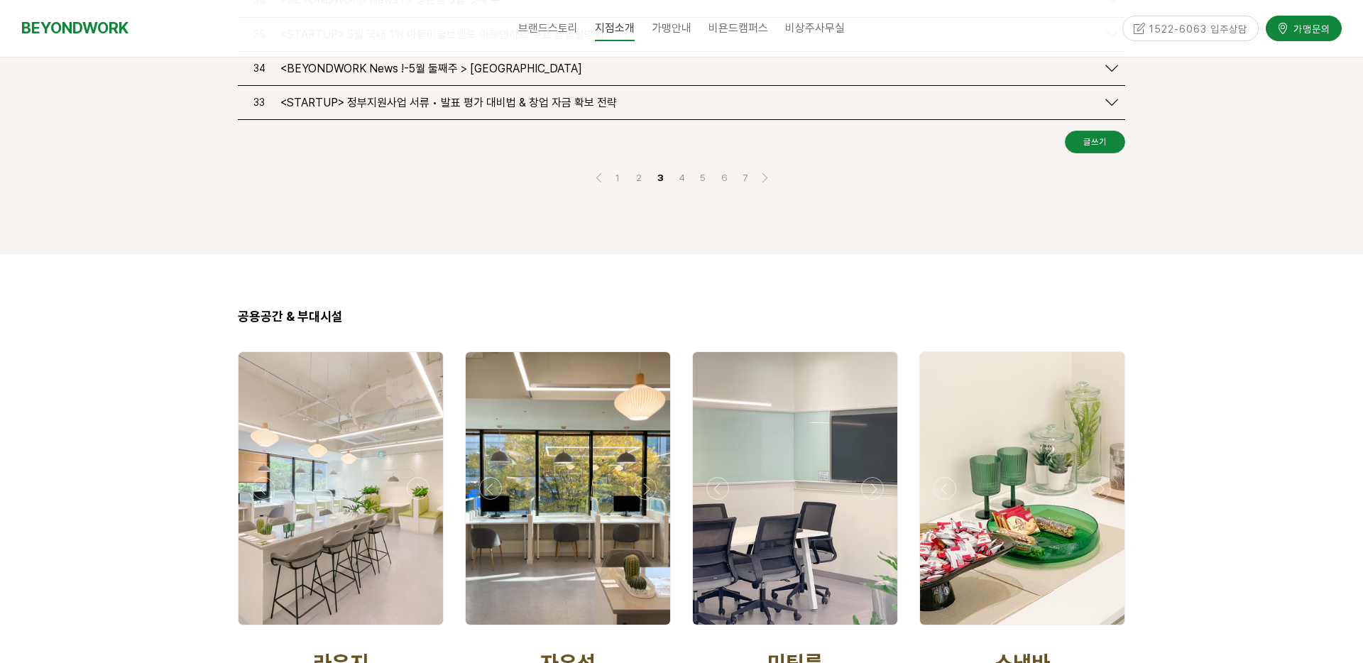
scroll to position [2206, 0]
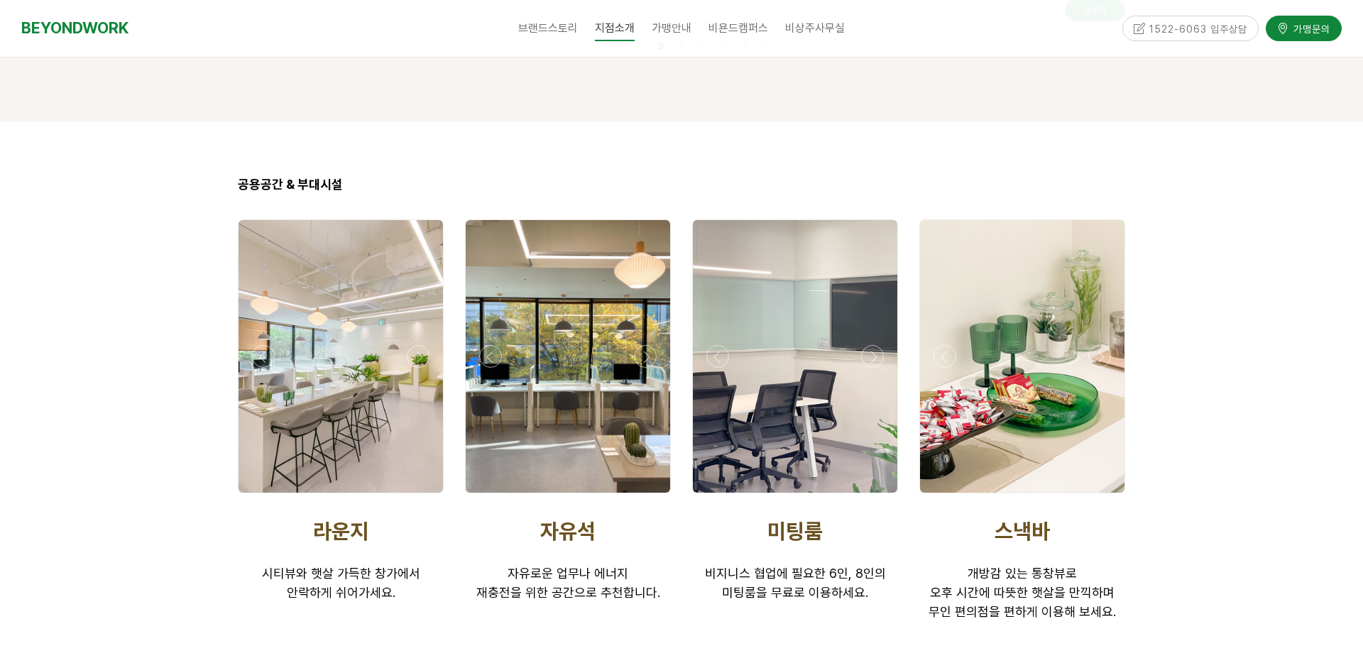
click at [549, 378] on div at bounding box center [568, 356] width 204 height 273
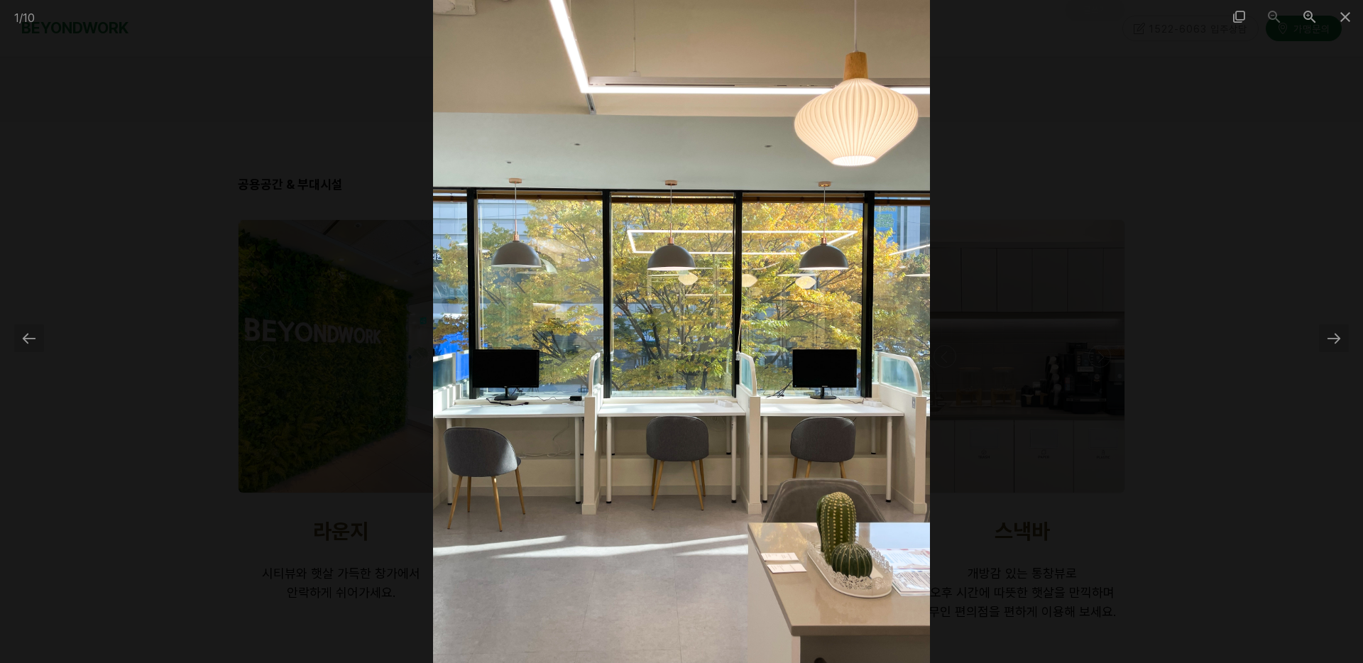
click at [321, 575] on div at bounding box center [681, 331] width 1363 height 663
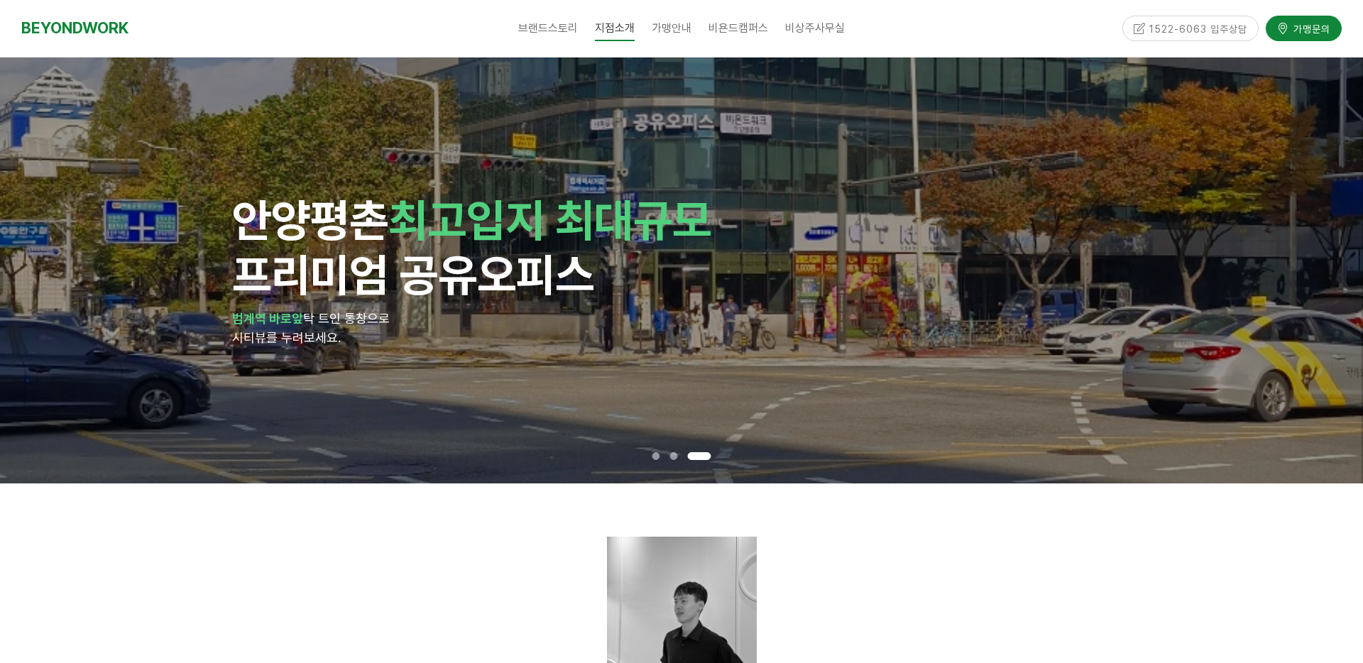
click at [1180, 30] on div "1522-6063 입주상담" at bounding box center [1190, 28] width 137 height 25
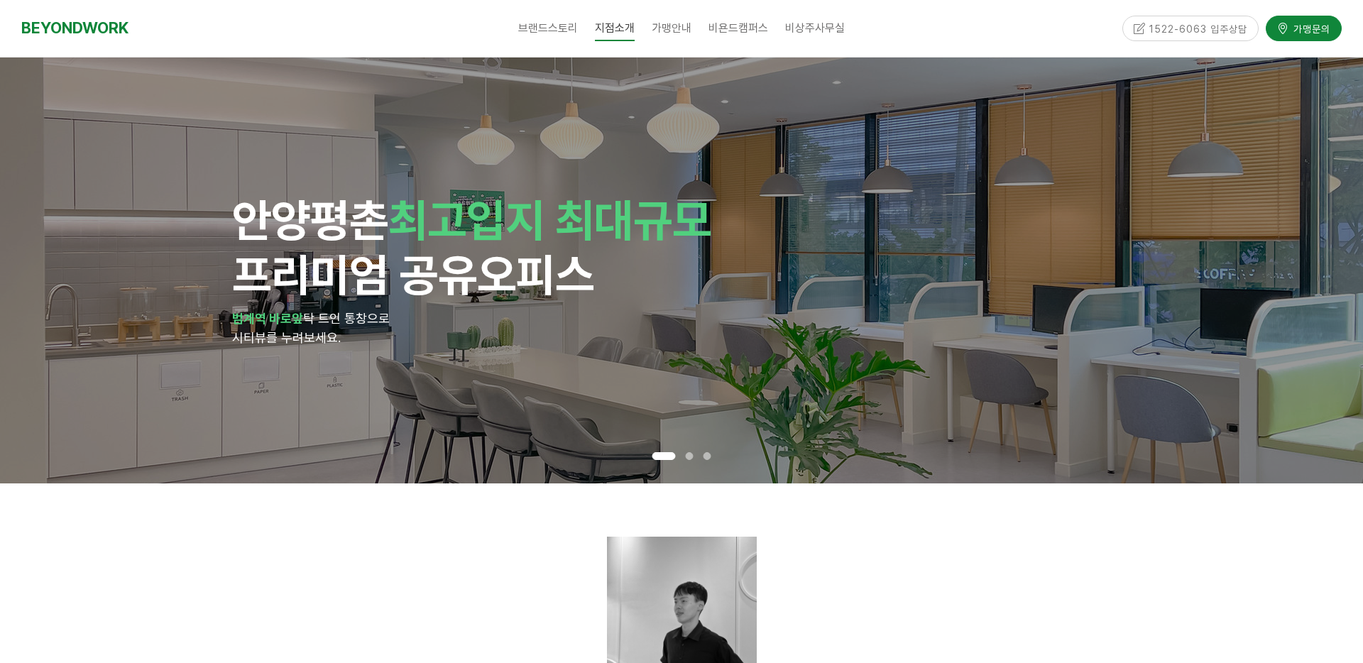
scroll to position [1618, 0]
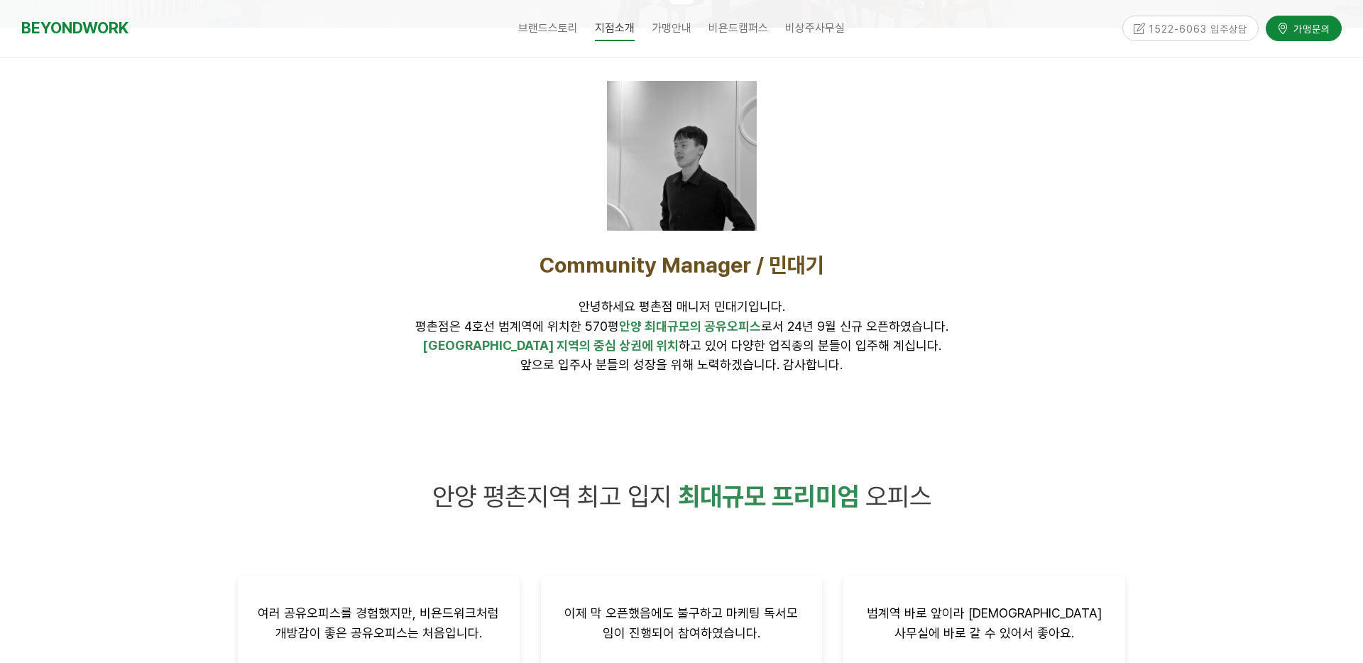
click at [732, 342] on span "[GEOGRAPHIC_DATA] 지역의 중심 상권에 위치 하고 있어 다양한 업직종의 분들이 입주해 계십니다." at bounding box center [681, 345] width 519 height 15
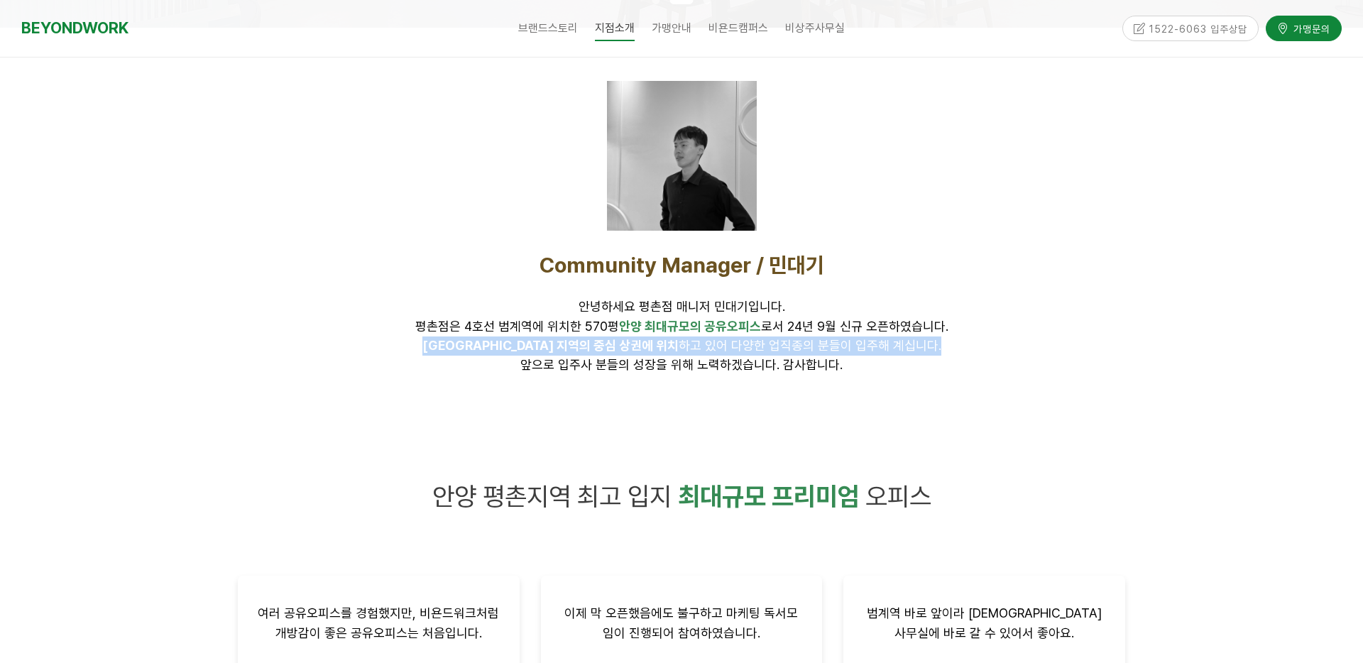
click at [732, 342] on span "[GEOGRAPHIC_DATA] 지역의 중심 상권에 위치 하고 있어 다양한 업직종의 분들이 입주해 계십니다." at bounding box center [681, 345] width 519 height 15
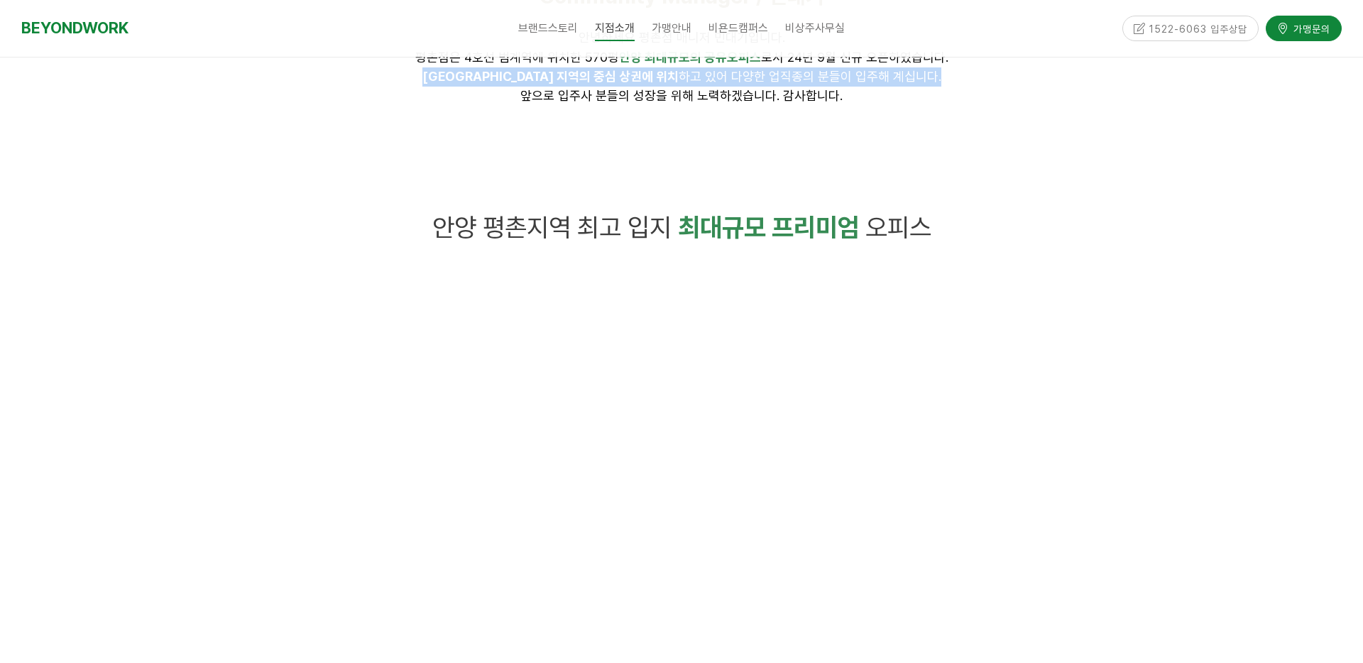
scroll to position [0, 0]
